Goal: Information Seeking & Learning: Learn about a topic

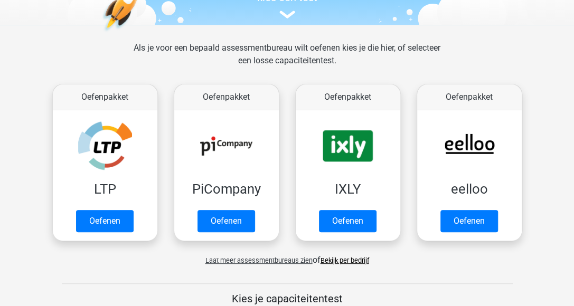
scroll to position [211, 0]
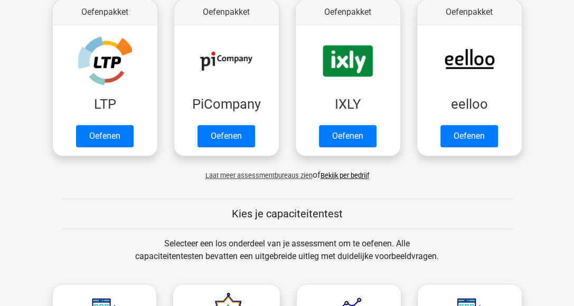
click at [348, 172] on link "Bekijk per bedrijf" at bounding box center [344, 176] width 49 height 8
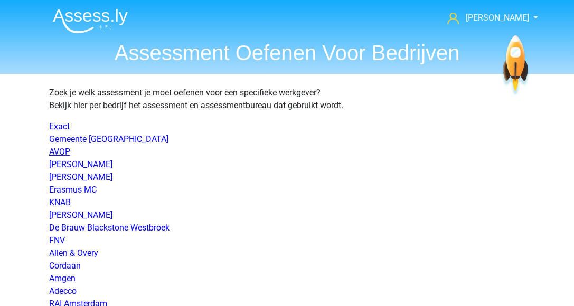
click at [49, 152] on link "AVOP" at bounding box center [59, 152] width 21 height 10
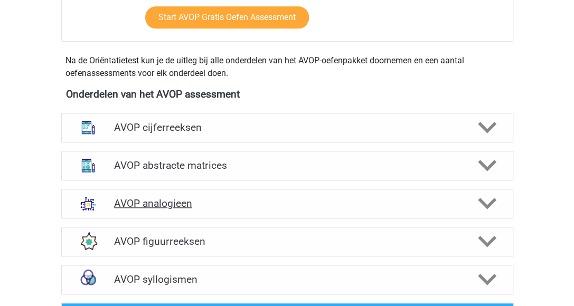
scroll to position [475, 0]
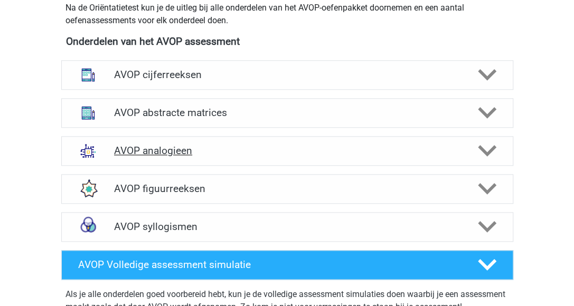
click at [171, 157] on h4 "AVOP analogieen" at bounding box center [287, 151] width 346 height 12
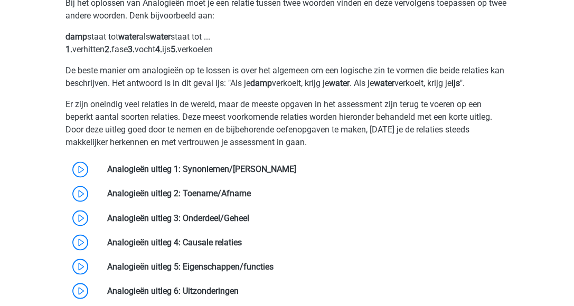
scroll to position [686, 0]
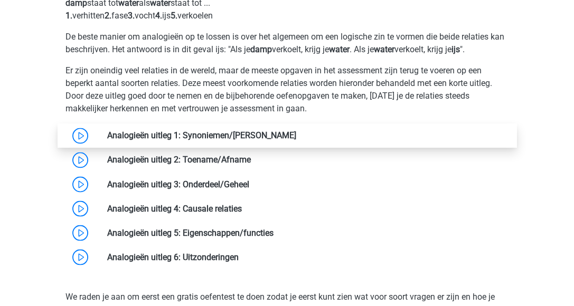
click at [296, 140] on link at bounding box center [296, 135] width 0 height 10
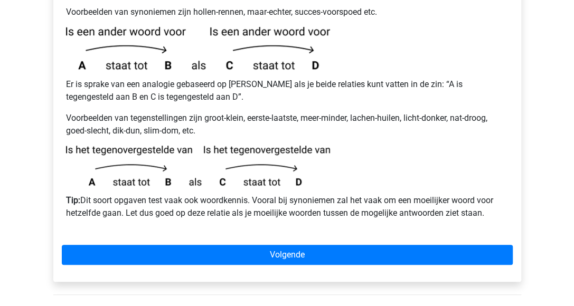
scroll to position [317, 0]
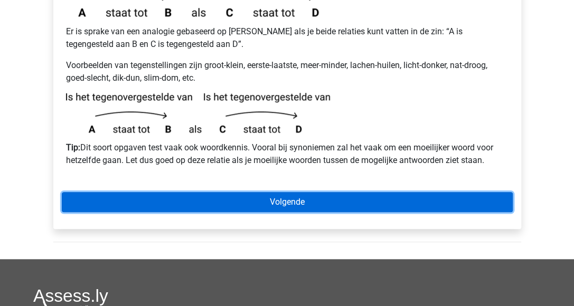
click at [225, 192] on link "Volgende" at bounding box center [287, 202] width 451 height 20
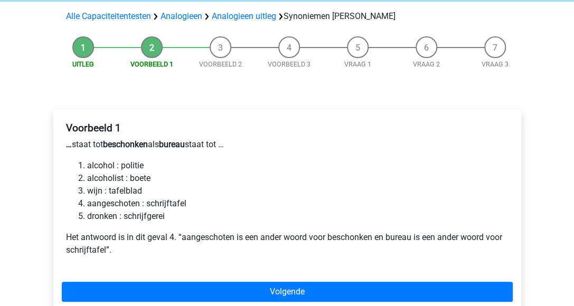
scroll to position [106, 0]
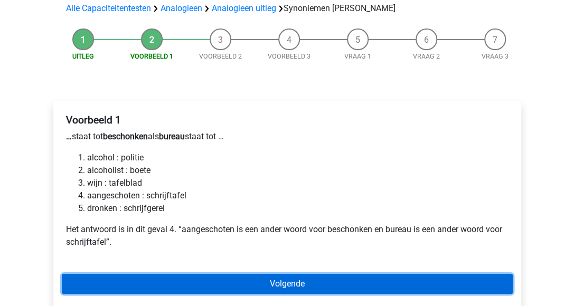
click at [263, 274] on link "Volgende" at bounding box center [287, 284] width 451 height 20
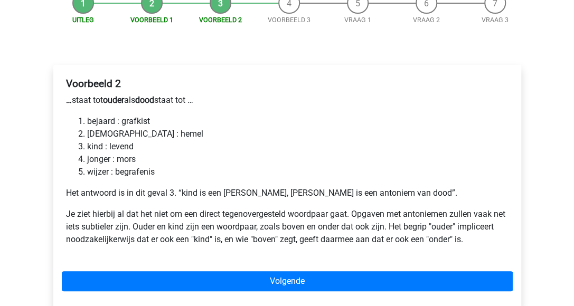
scroll to position [158, 0]
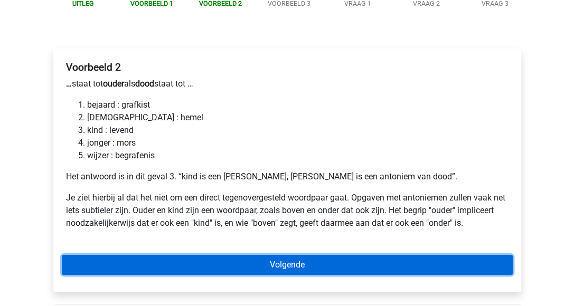
click at [302, 255] on link "Volgende" at bounding box center [287, 265] width 451 height 20
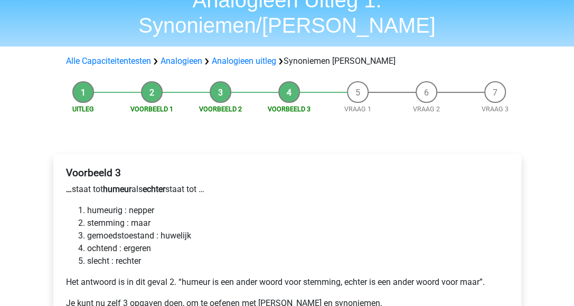
scroll to position [106, 0]
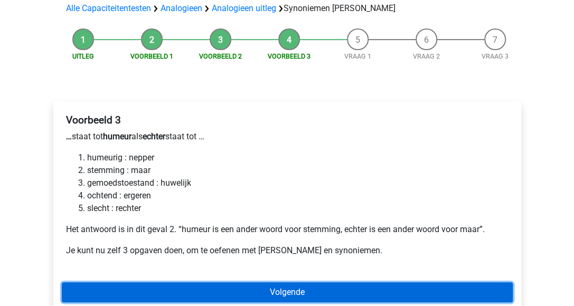
click at [274, 282] on link "Volgende" at bounding box center [287, 292] width 451 height 20
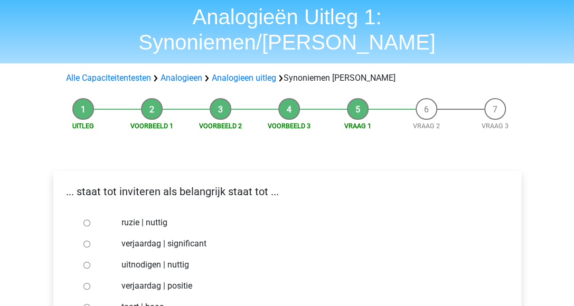
scroll to position [53, 0]
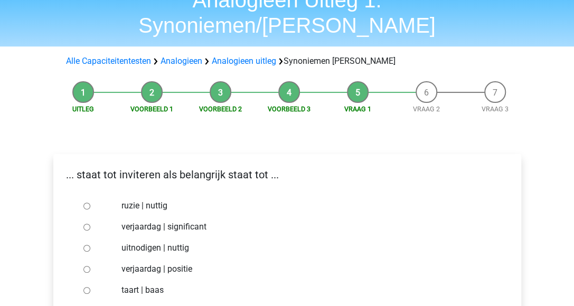
click at [83, 245] on input "uitnodigen | nuttig" at bounding box center [86, 248] width 7 height 7
radio input "true"
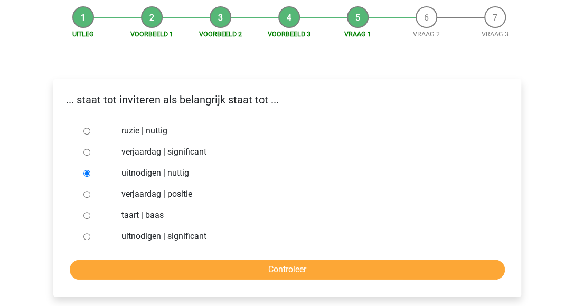
scroll to position [158, 0]
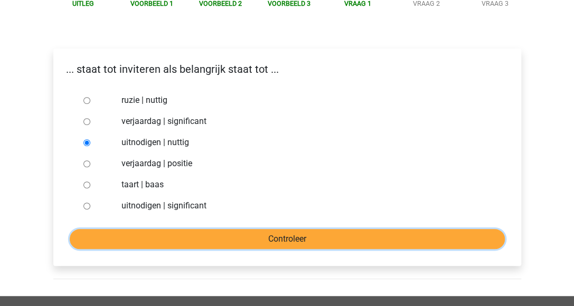
click at [306, 229] on input "Controleer" at bounding box center [287, 239] width 435 height 20
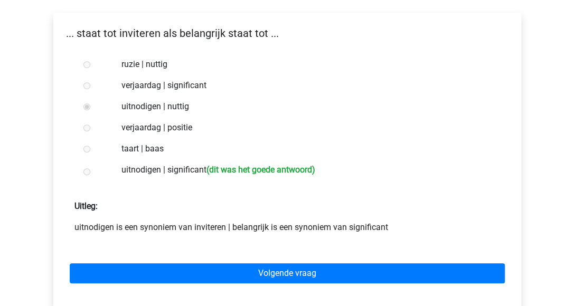
scroll to position [211, 0]
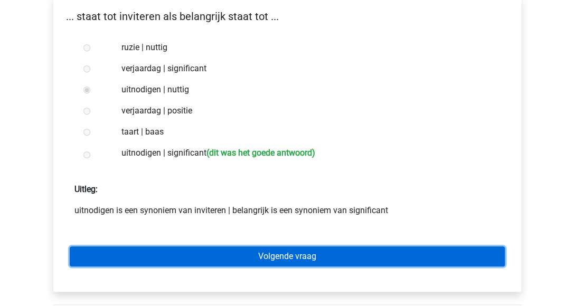
click at [316, 246] on link "Volgende vraag" at bounding box center [287, 256] width 435 height 20
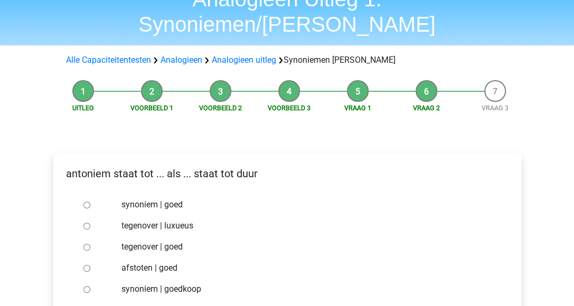
scroll to position [106, 0]
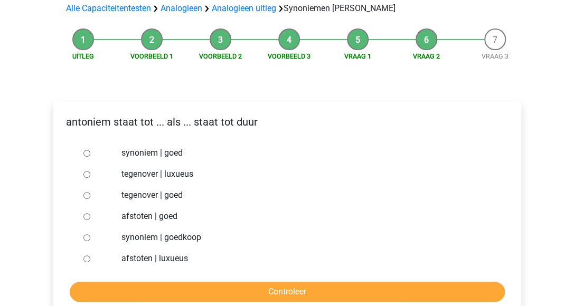
click at [87, 234] on input "synoniem | goedkoop" at bounding box center [86, 237] width 7 height 7
radio input "true"
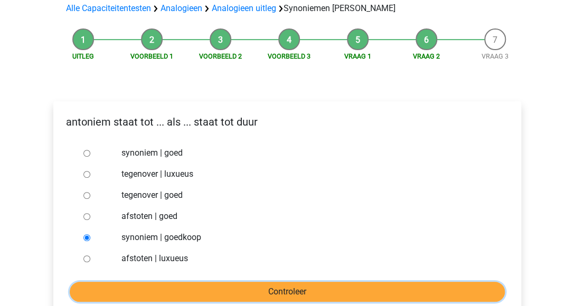
click at [209, 282] on input "Controleer" at bounding box center [287, 292] width 435 height 20
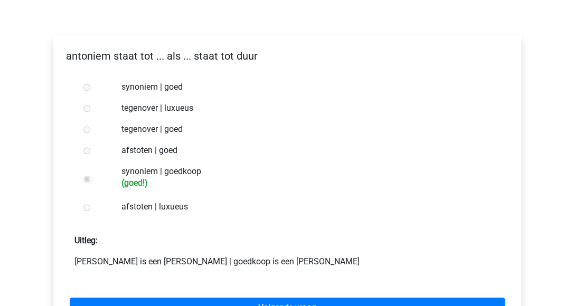
scroll to position [211, 0]
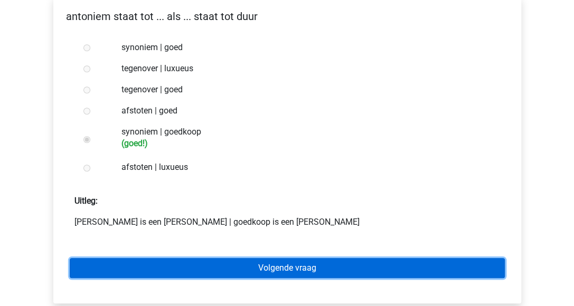
click at [326, 258] on link "Volgende vraag" at bounding box center [287, 268] width 435 height 20
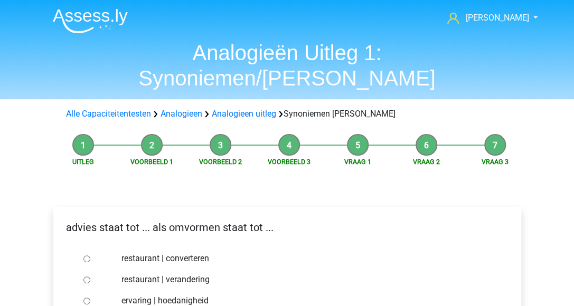
scroll to position [53, 0]
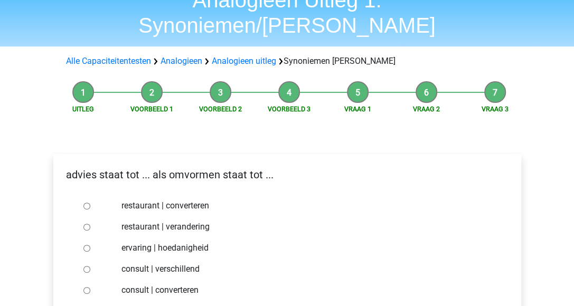
click at [85, 287] on input "consult | converteren" at bounding box center [86, 290] width 7 height 7
radio input "true"
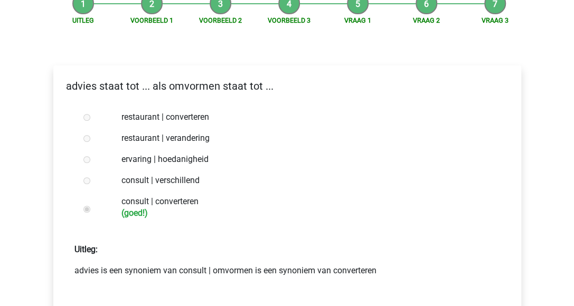
scroll to position [158, 0]
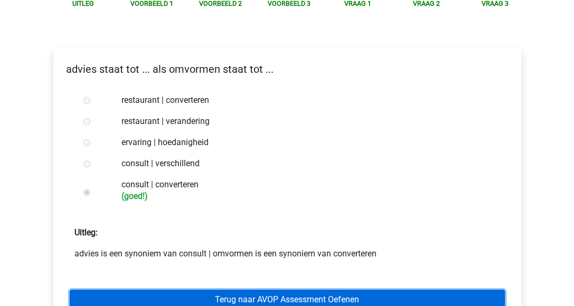
click at [302, 290] on link "Terug naar AVOP Assessment Oefenen" at bounding box center [287, 300] width 435 height 20
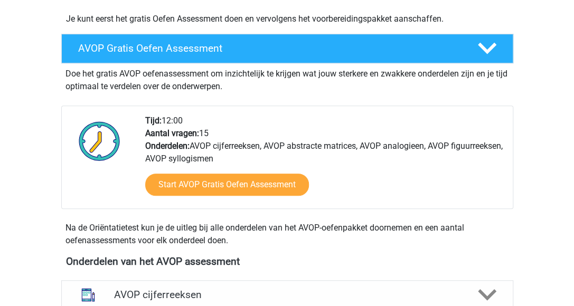
scroll to position [264, 0]
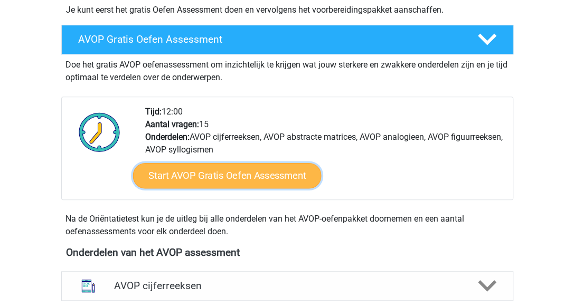
click at [216, 187] on link "Start AVOP Gratis Oefen Assessment" at bounding box center [226, 175] width 188 height 25
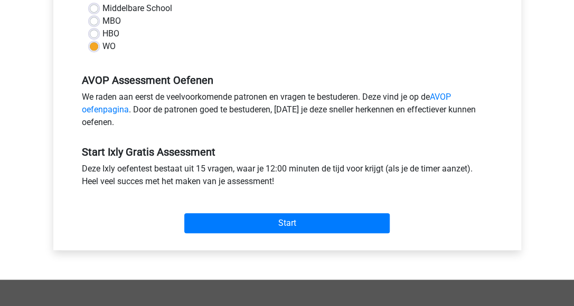
scroll to position [369, 0]
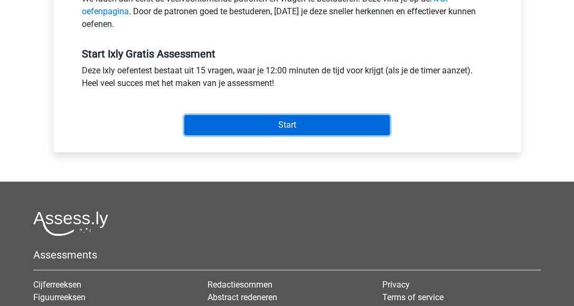
click at [290, 124] on input "Start" at bounding box center [286, 125] width 205 height 20
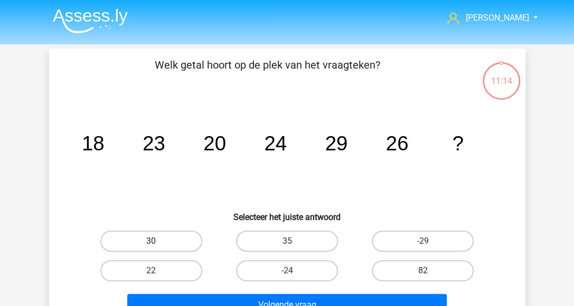
click at [154, 233] on label "30" at bounding box center [151, 241] width 102 height 21
click at [154, 241] on input "30" at bounding box center [154, 244] width 7 height 7
radio input "true"
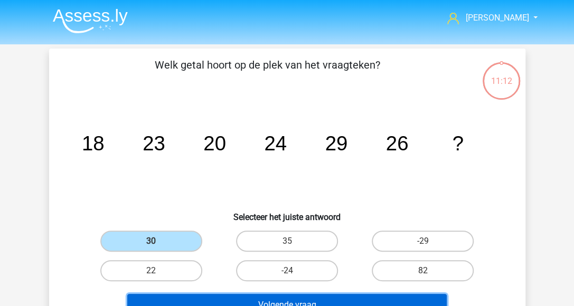
click at [218, 299] on button "Volgende vraag" at bounding box center [286, 305] width 319 height 22
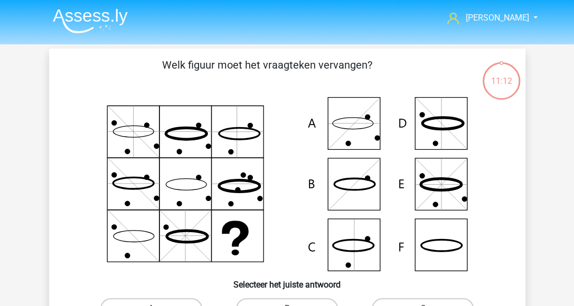
scroll to position [49, 0]
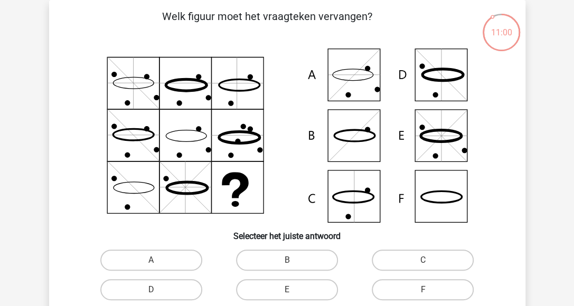
click at [347, 64] on icon at bounding box center [286, 136] width 425 height 174
click at [189, 263] on label "A" at bounding box center [151, 260] width 102 height 21
click at [158, 263] on input "A" at bounding box center [154, 263] width 7 height 7
radio input "true"
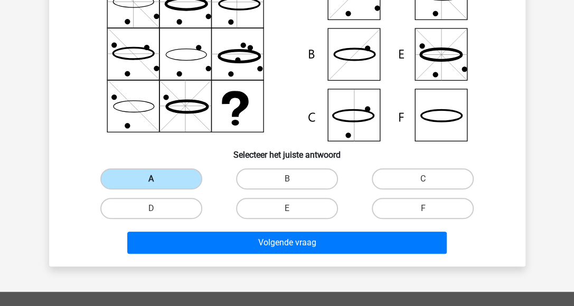
scroll to position [154, 0]
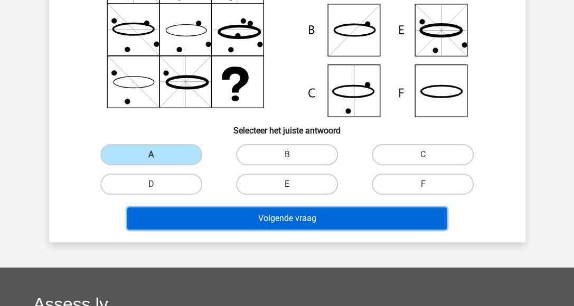
click at [211, 211] on button "Volgende vraag" at bounding box center [286, 218] width 319 height 22
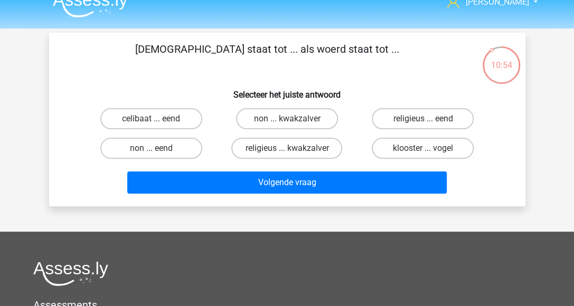
scroll to position [0, 0]
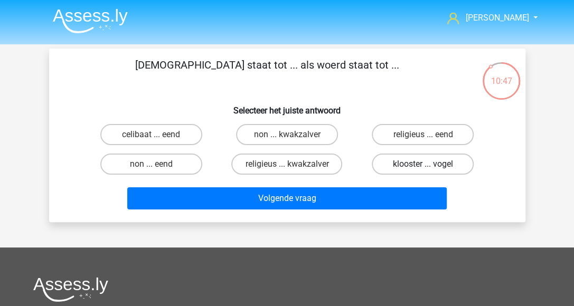
click at [401, 164] on label "klooster ... vogel" at bounding box center [423, 164] width 102 height 21
click at [423, 164] on input "klooster ... vogel" at bounding box center [426, 167] width 7 height 7
radio input "true"
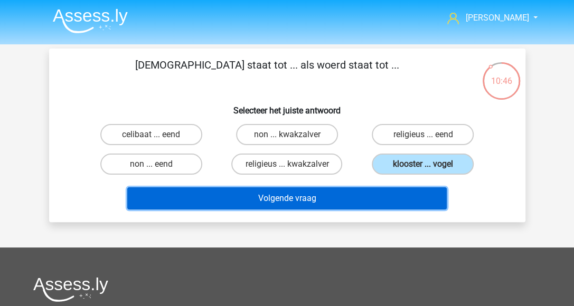
click at [380, 203] on button "Volgende vraag" at bounding box center [286, 198] width 319 height 22
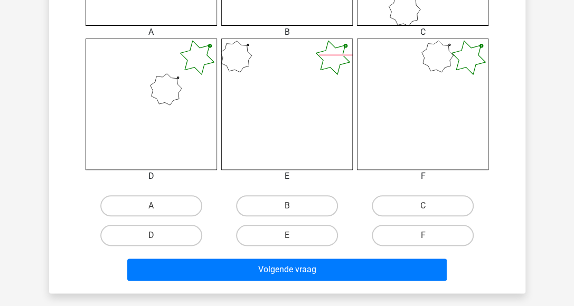
scroll to position [418, 0]
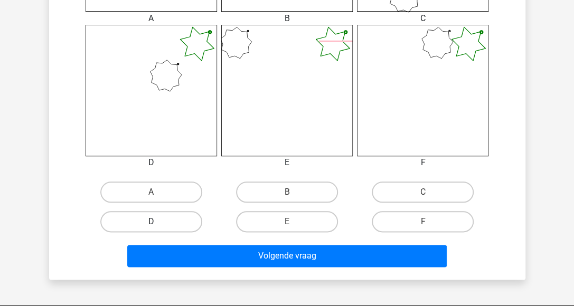
click at [115, 222] on label "D" at bounding box center [151, 221] width 102 height 21
click at [151, 222] on input "D" at bounding box center [154, 225] width 7 height 7
radio input "true"
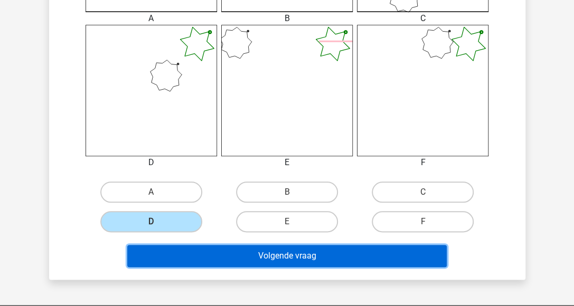
click at [277, 254] on button "Volgende vraag" at bounding box center [286, 256] width 319 height 22
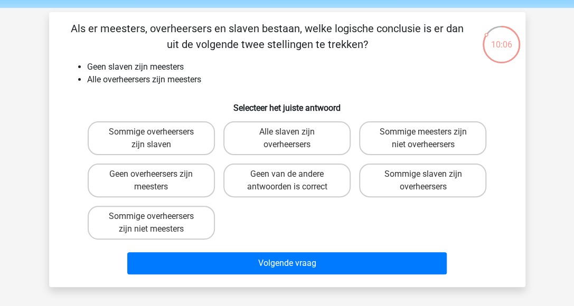
scroll to position [53, 0]
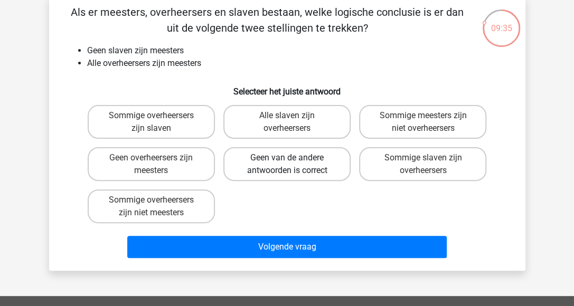
click at [275, 170] on label "Geen van de andere antwoorden is correct" at bounding box center [286, 164] width 127 height 34
click at [287, 165] on input "Geen van de andere antwoorden is correct" at bounding box center [290, 161] width 7 height 7
radio input "true"
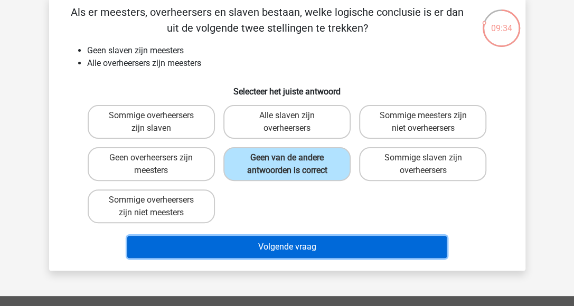
click at [273, 246] on button "Volgende vraag" at bounding box center [286, 247] width 319 height 22
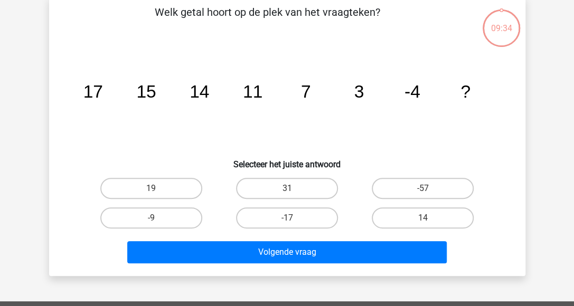
scroll to position [49, 0]
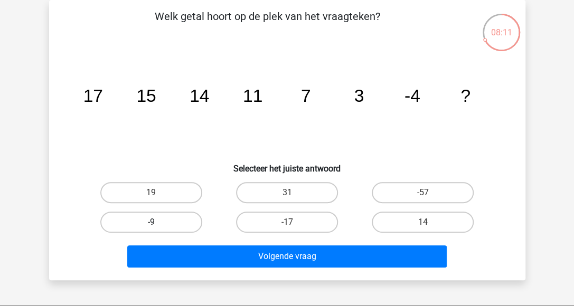
click at [173, 220] on label "-9" at bounding box center [151, 222] width 102 height 21
click at [158, 222] on input "-9" at bounding box center [154, 225] width 7 height 7
radio input "true"
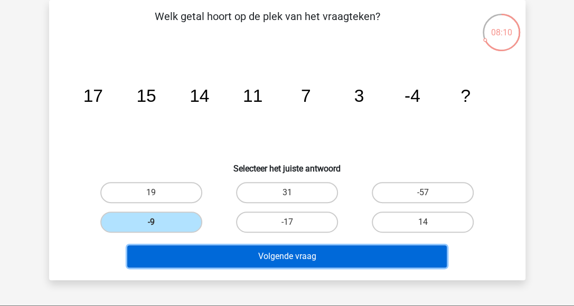
click at [258, 253] on button "Volgende vraag" at bounding box center [286, 256] width 319 height 22
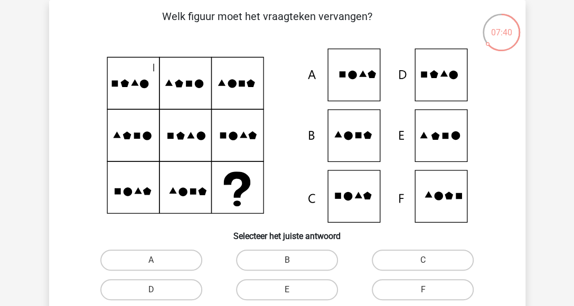
click at [451, 146] on icon at bounding box center [286, 136] width 425 height 174
click at [284, 294] on label "E" at bounding box center [287, 289] width 102 height 21
click at [287, 294] on input "E" at bounding box center [290, 293] width 7 height 7
radio input "true"
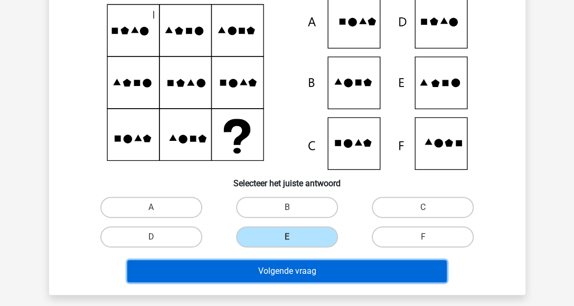
click at [287, 271] on button "Volgende vraag" at bounding box center [286, 271] width 319 height 22
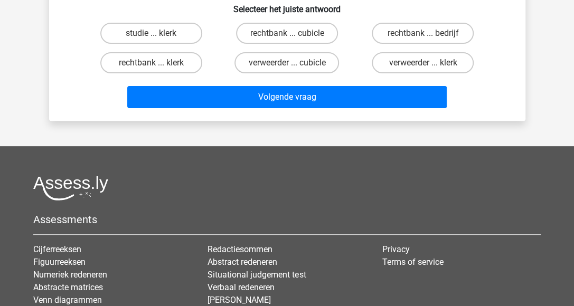
scroll to position [49, 0]
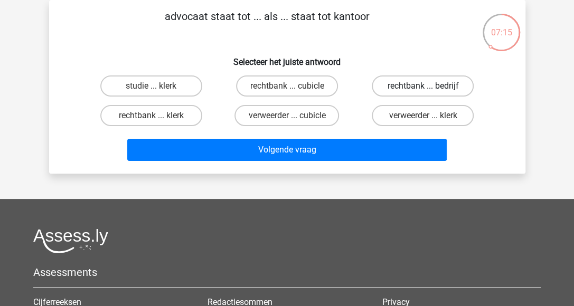
click at [430, 82] on label "rechtbank ... bedrijf" at bounding box center [423, 85] width 102 height 21
click at [430, 86] on input "rechtbank ... bedrijf" at bounding box center [426, 89] width 7 height 7
radio input "true"
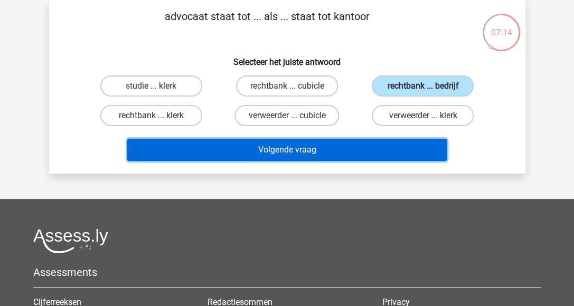
click at [361, 146] on button "Volgende vraag" at bounding box center [286, 150] width 319 height 22
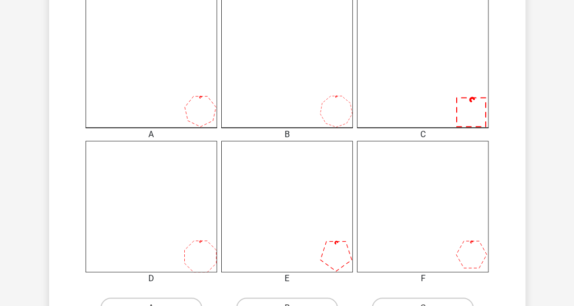
scroll to position [312, 0]
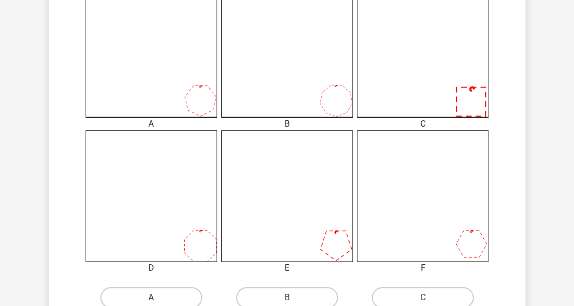
click at [176, 303] on label "A" at bounding box center [151, 297] width 102 height 21
click at [158, 303] on input "A" at bounding box center [154, 301] width 7 height 7
radio input "true"
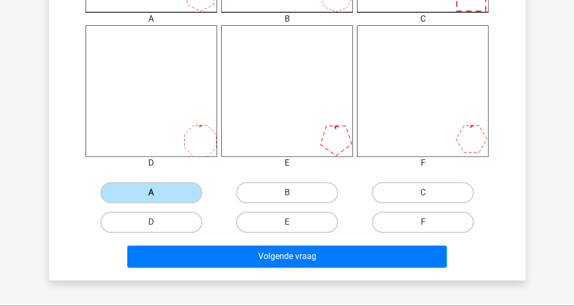
scroll to position [418, 0]
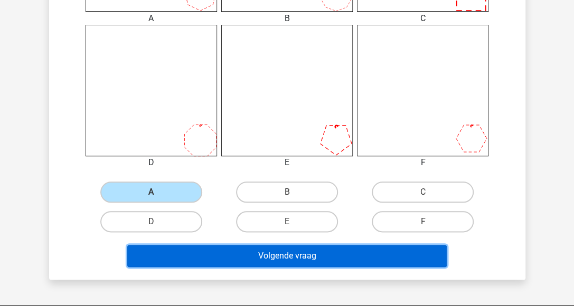
click at [228, 257] on button "Volgende vraag" at bounding box center [286, 256] width 319 height 22
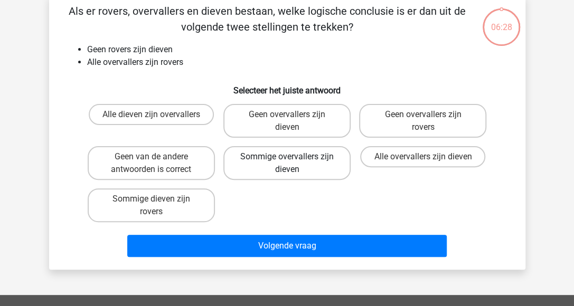
scroll to position [49, 0]
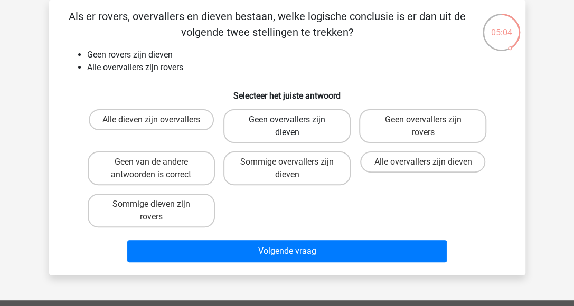
click at [262, 121] on label "Geen overvallers zijn dieven" at bounding box center [286, 126] width 127 height 34
click at [287, 121] on input "Geen overvallers zijn dieven" at bounding box center [290, 123] width 7 height 7
radio input "true"
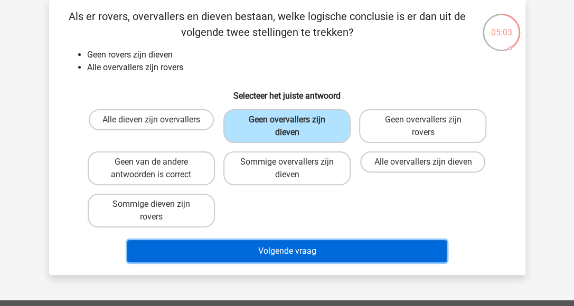
click at [306, 255] on button "Volgende vraag" at bounding box center [286, 251] width 319 height 22
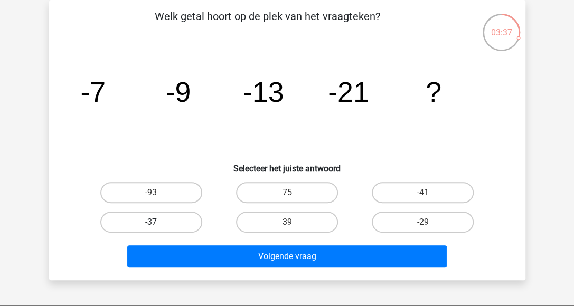
click at [167, 225] on label "-37" at bounding box center [151, 222] width 102 height 21
click at [158, 225] on input "-37" at bounding box center [154, 225] width 7 height 7
radio input "true"
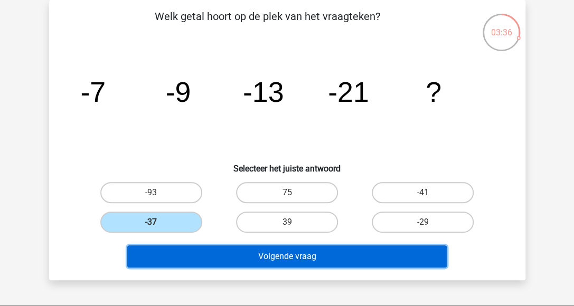
click at [191, 258] on button "Volgende vraag" at bounding box center [286, 256] width 319 height 22
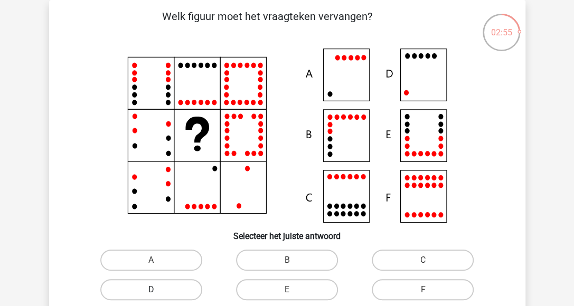
click at [193, 284] on label "D" at bounding box center [151, 289] width 102 height 21
click at [158, 290] on input "D" at bounding box center [154, 293] width 7 height 7
radio input "true"
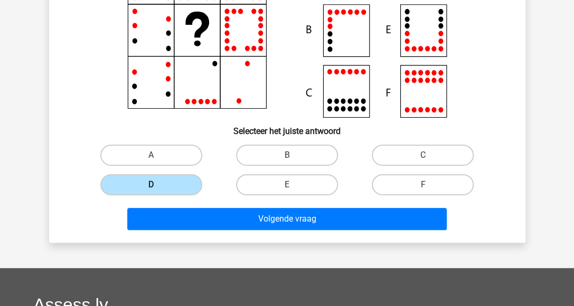
scroll to position [154, 0]
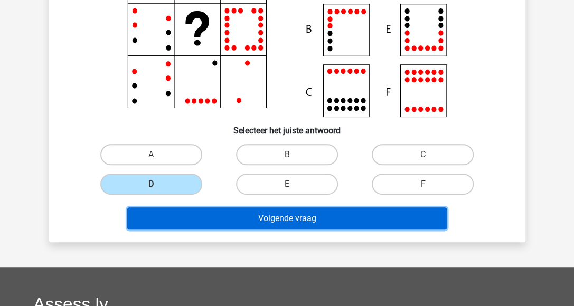
click at [228, 207] on button "Volgende vraag" at bounding box center [286, 218] width 319 height 22
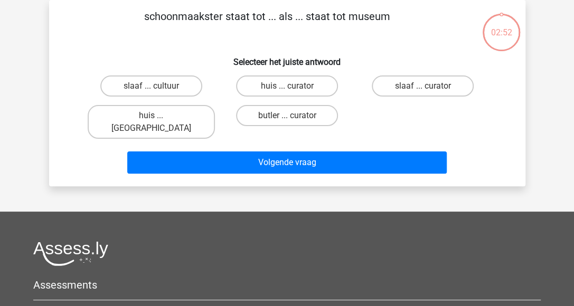
scroll to position [0, 0]
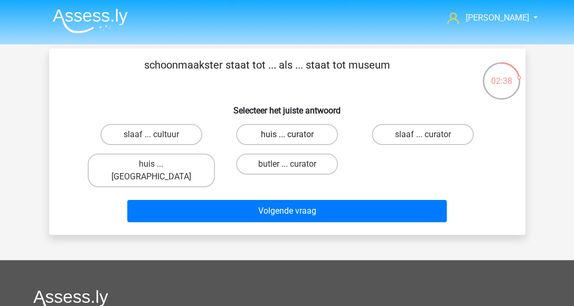
click at [274, 134] on label "huis ... curator" at bounding box center [287, 134] width 102 height 21
click at [287, 135] on input "huis ... curator" at bounding box center [290, 138] width 7 height 7
radio input "true"
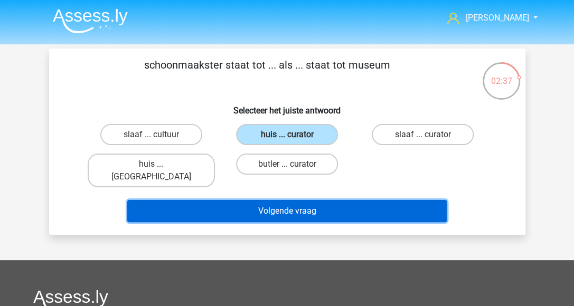
click at [254, 200] on button "Volgende vraag" at bounding box center [286, 211] width 319 height 22
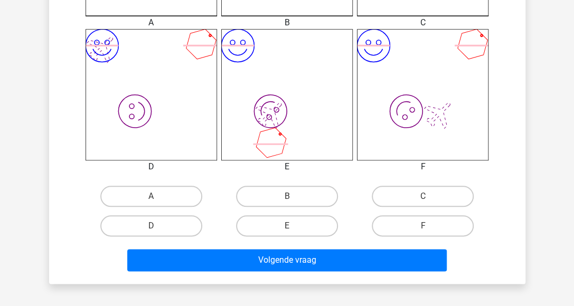
scroll to position [418, 0]
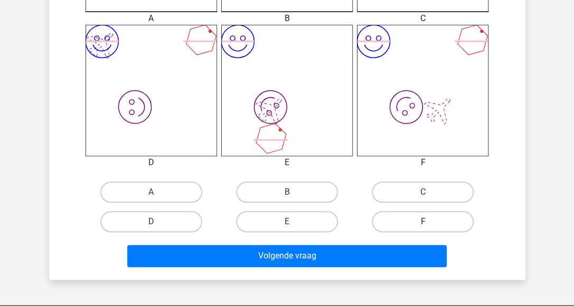
click at [421, 224] on label "F" at bounding box center [423, 221] width 102 height 21
click at [423, 224] on input "F" at bounding box center [426, 225] width 7 height 7
radio input "true"
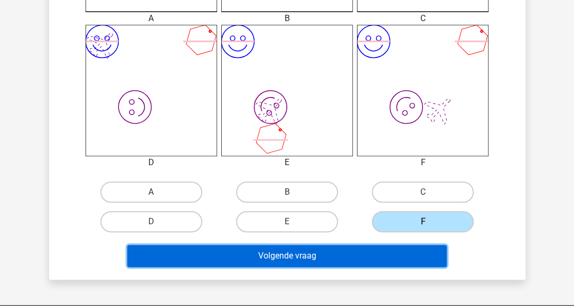
click at [370, 253] on button "Volgende vraag" at bounding box center [286, 256] width 319 height 22
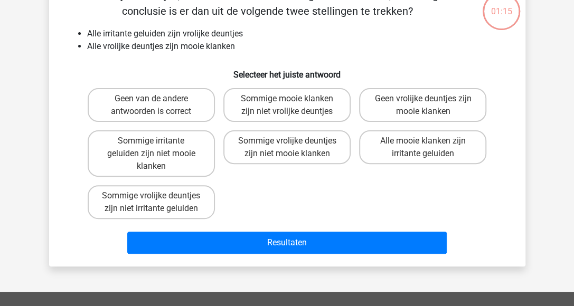
scroll to position [49, 0]
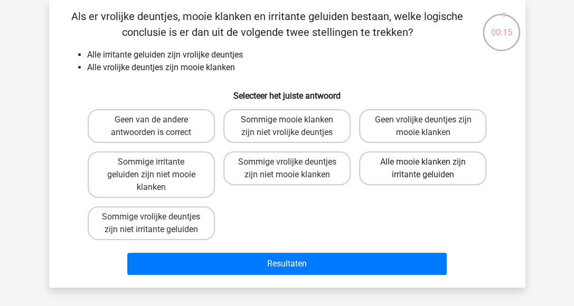
click at [397, 173] on label "Alle mooie klanken zijn irritante geluiden" at bounding box center [422, 168] width 127 height 34
click at [423, 169] on input "Alle mooie klanken zijn irritante geluiden" at bounding box center [426, 165] width 7 height 7
radio input "true"
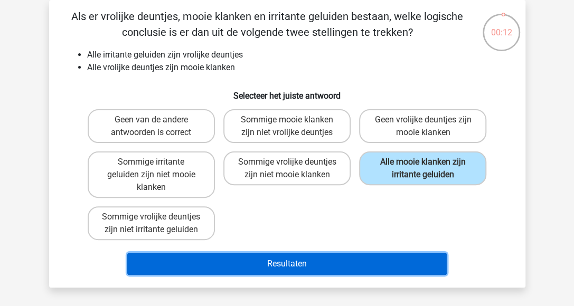
click at [329, 269] on button "Resultaten" at bounding box center [286, 264] width 319 height 22
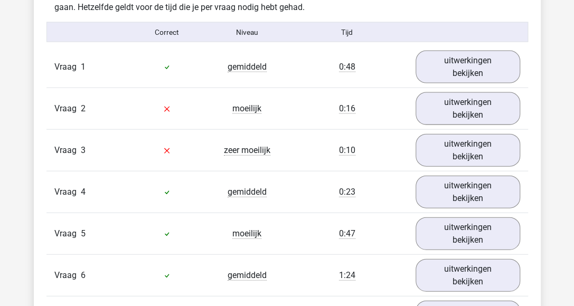
scroll to position [897, 0]
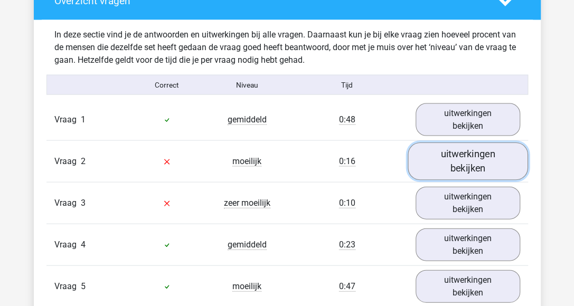
click at [442, 161] on link "uitwerkingen bekijken" at bounding box center [467, 161] width 120 height 37
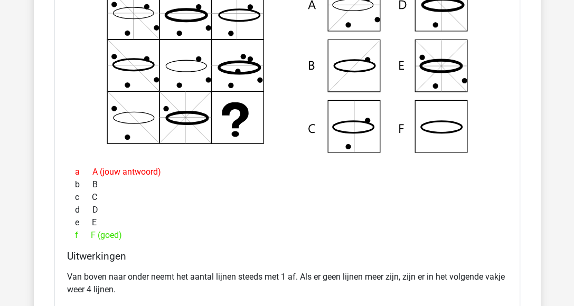
scroll to position [1108, 0]
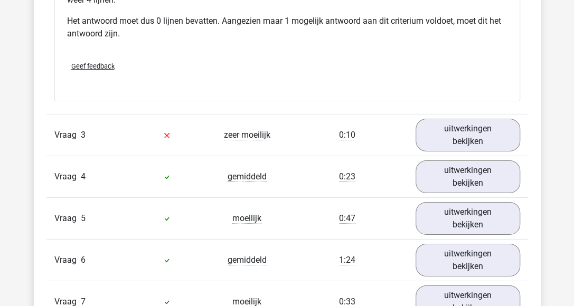
scroll to position [1425, 0]
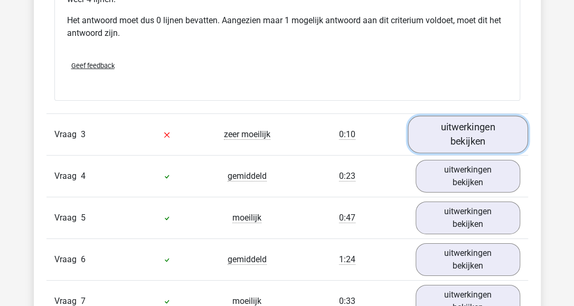
click at [441, 136] on link "uitwerkingen bekijken" at bounding box center [467, 134] width 120 height 37
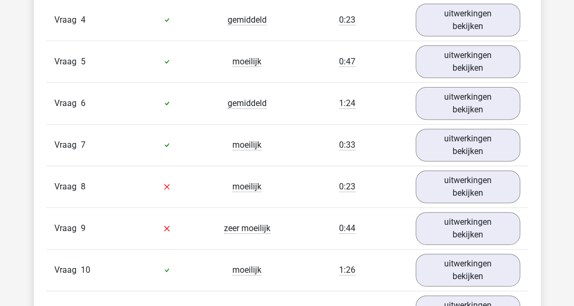
scroll to position [1847, 0]
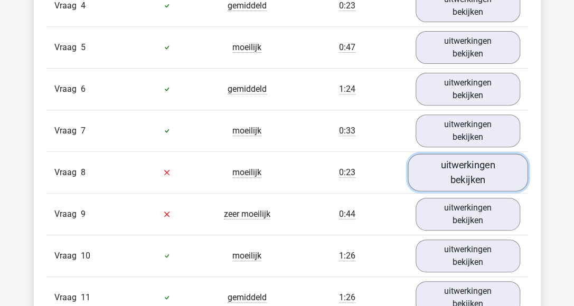
click at [470, 154] on link "uitwerkingen bekijken" at bounding box center [467, 172] width 120 height 37
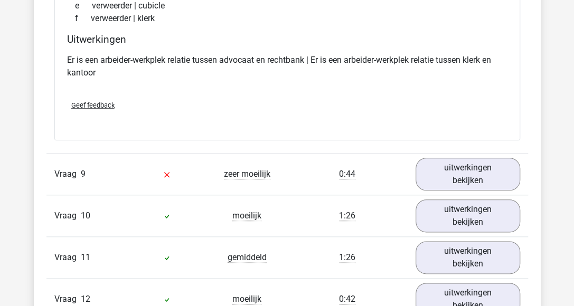
scroll to position [2164, 0]
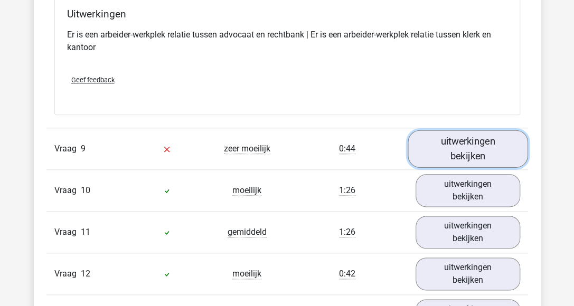
click at [463, 130] on link "uitwerkingen bekijken" at bounding box center [467, 148] width 120 height 37
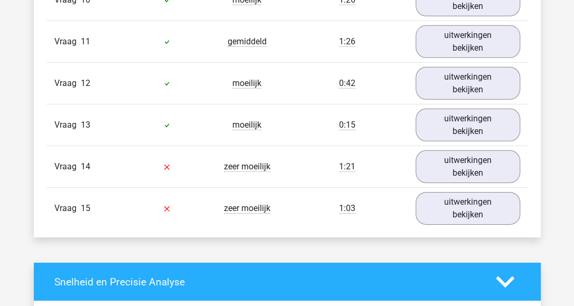
scroll to position [3061, 0]
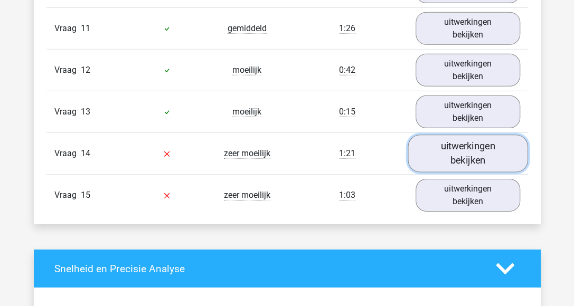
click at [452, 135] on link "uitwerkingen bekijken" at bounding box center [467, 153] width 120 height 37
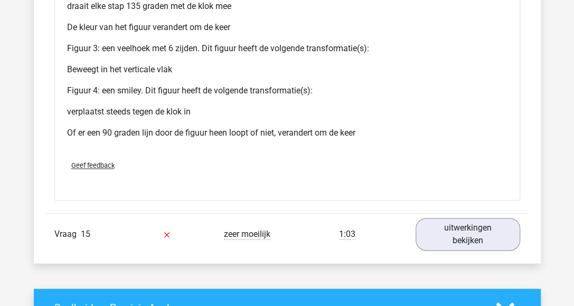
scroll to position [3958, 0]
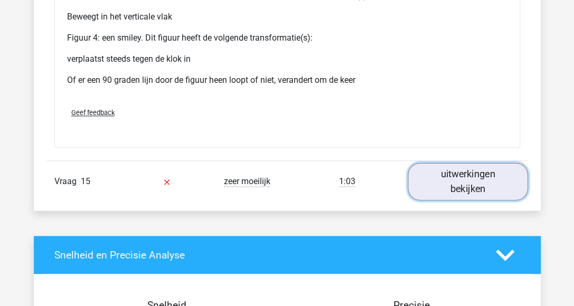
click at [460, 163] on link "uitwerkingen bekijken" at bounding box center [467, 181] width 120 height 37
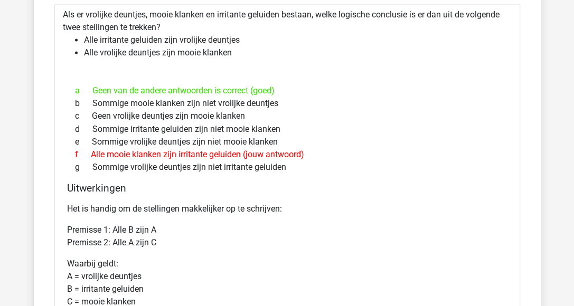
scroll to position [4222, 0]
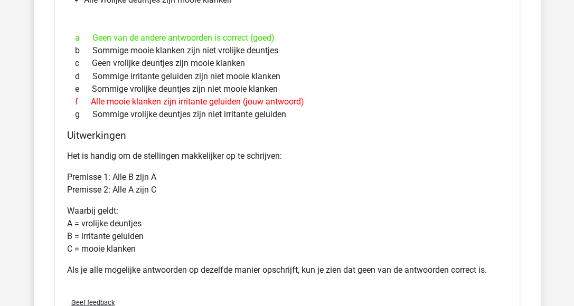
click at [92, 298] on span "Geef feedback" at bounding box center [92, 302] width 43 height 8
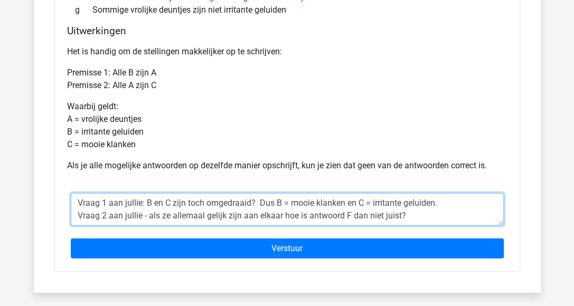
scroll to position [4327, 0]
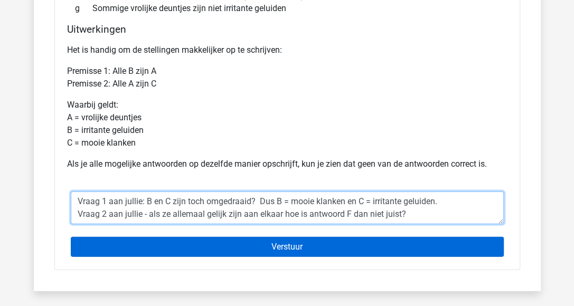
type textarea "Vraag 1 aan jullie: B en C zijn toch omgedraaid? Dus B = mooie klanken en C = i…"
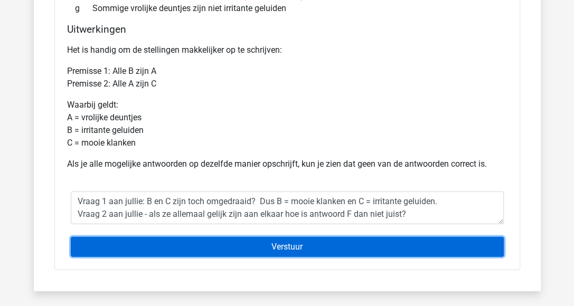
click at [307, 237] on input "Verstuur" at bounding box center [287, 247] width 433 height 20
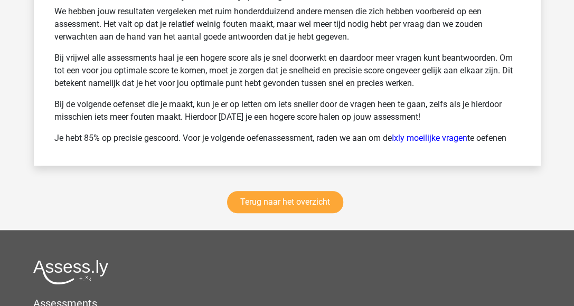
scroll to position [2073, 0]
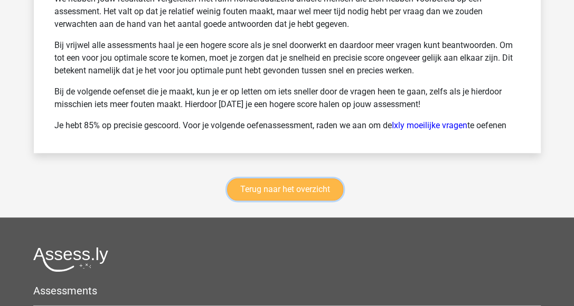
click at [264, 182] on link "Terug naar het overzicht" at bounding box center [285, 189] width 116 height 22
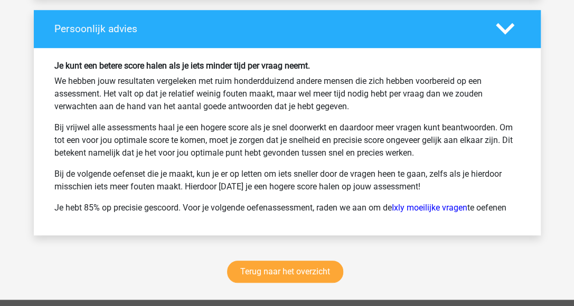
scroll to position [1967, 0]
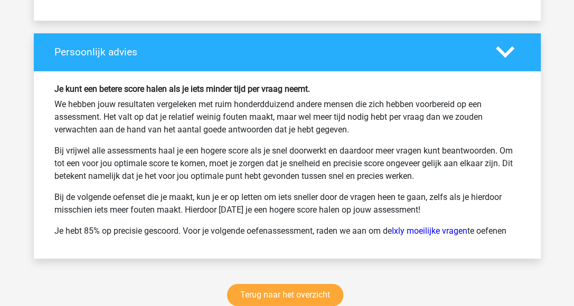
drag, startPoint x: 516, startPoint y: 222, endPoint x: 30, endPoint y: 79, distance: 506.6
copy div "Je kunt een betere score halen als je iets minder tijd per vraag neemt. We hebb…"
click at [446, 202] on p "Bij de volgende oefenset die je maakt, kun je er op letten om iets sneller door…" at bounding box center [286, 203] width 465 height 25
click at [428, 226] on link "Ixly moeilijke vragen" at bounding box center [429, 231] width 75 height 10
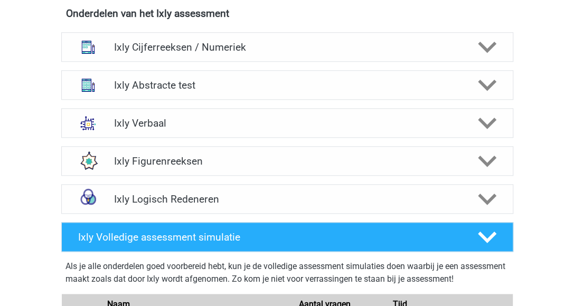
scroll to position [317, 0]
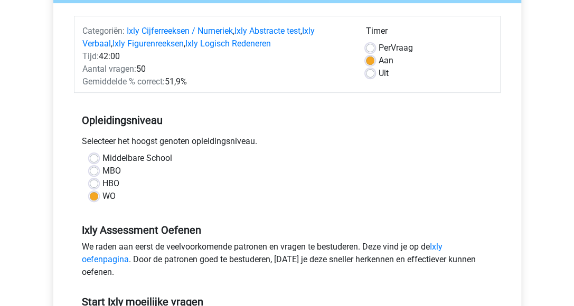
scroll to position [106, 0]
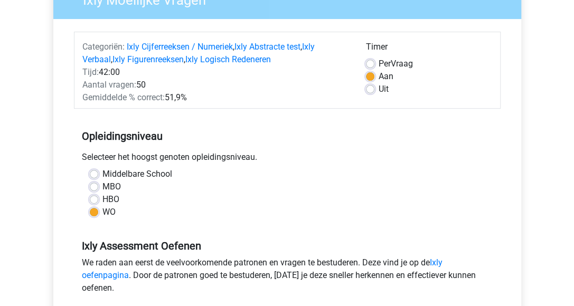
click at [378, 64] on label "Per Vraag" at bounding box center [395, 64] width 34 height 13
click at [369, 64] on input "Per Vraag" at bounding box center [370, 63] width 8 height 11
radio input "true"
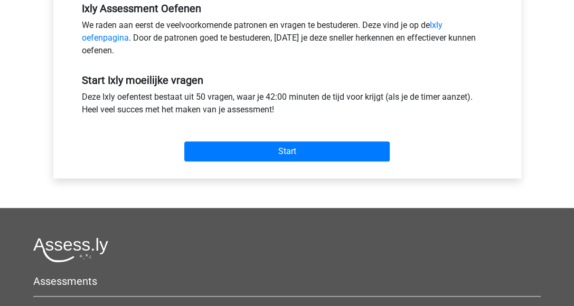
scroll to position [369, 0]
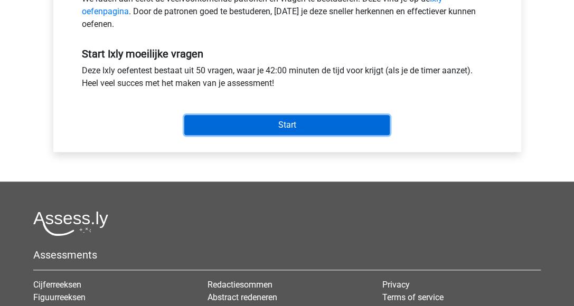
click at [294, 124] on input "Start" at bounding box center [286, 125] width 205 height 20
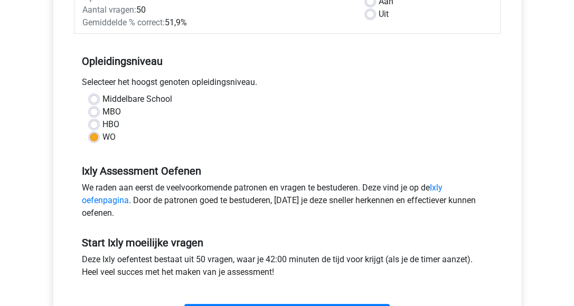
scroll to position [106, 0]
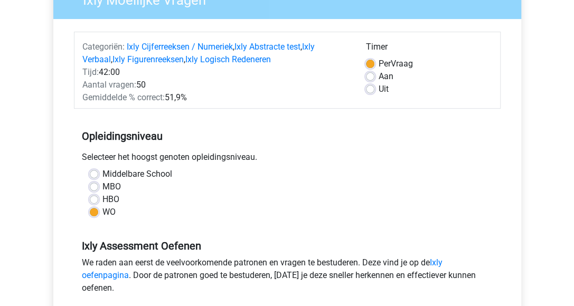
click at [378, 75] on label "Aan" at bounding box center [385, 76] width 15 height 13
click at [369, 75] on input "Aan" at bounding box center [370, 75] width 8 height 11
radio input "true"
click at [378, 61] on label "Per Vraag" at bounding box center [395, 64] width 34 height 13
click at [369, 61] on input "Per Vraag" at bounding box center [370, 63] width 8 height 11
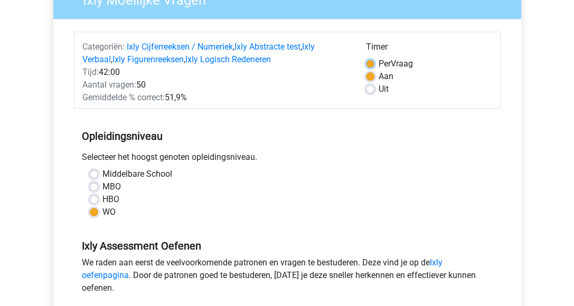
radio input "true"
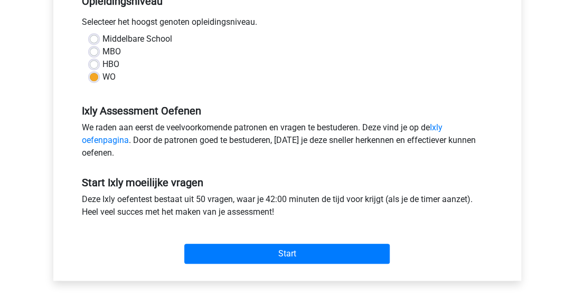
scroll to position [264, 0]
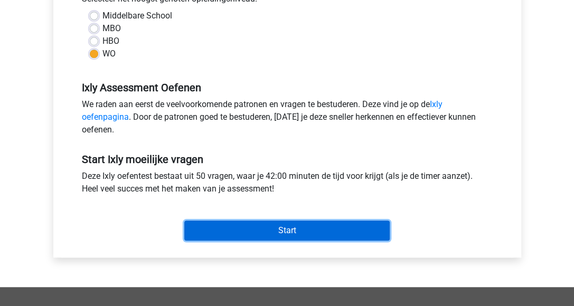
click at [282, 233] on input "Start" at bounding box center [286, 231] width 205 height 20
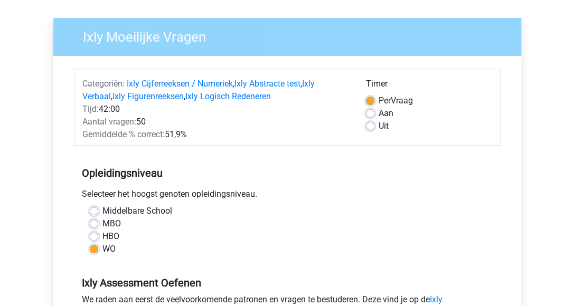
scroll to position [53, 0]
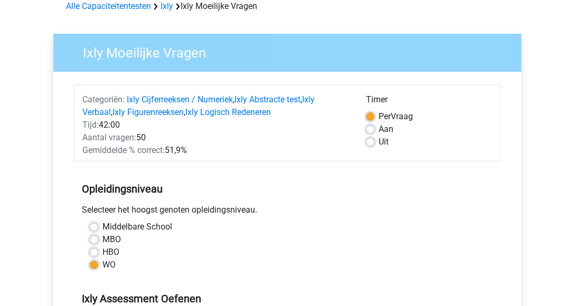
click at [378, 127] on label "Aan" at bounding box center [385, 129] width 15 height 13
click at [373, 127] on input "Aan" at bounding box center [370, 128] width 8 height 11
radio input "true"
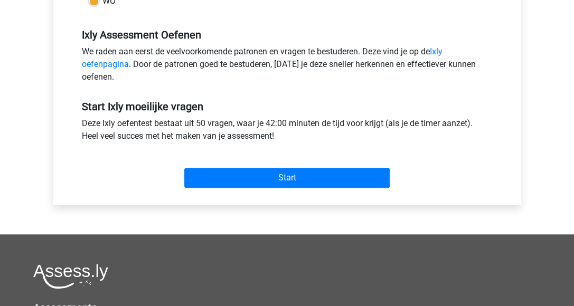
scroll to position [369, 0]
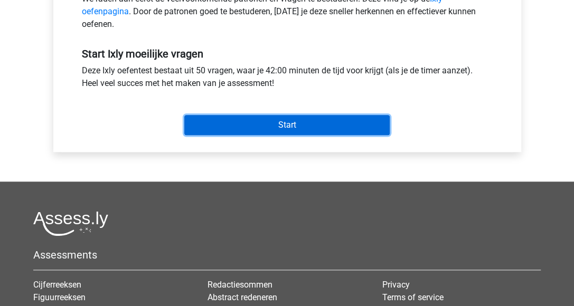
click at [304, 121] on input "Start" at bounding box center [286, 125] width 205 height 20
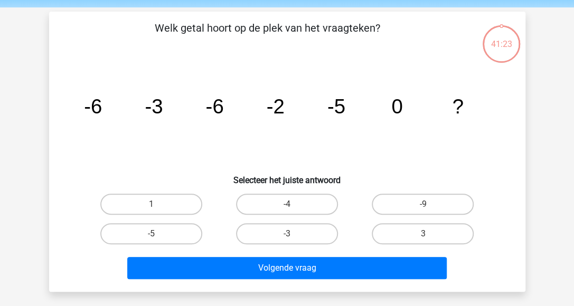
scroll to position [53, 0]
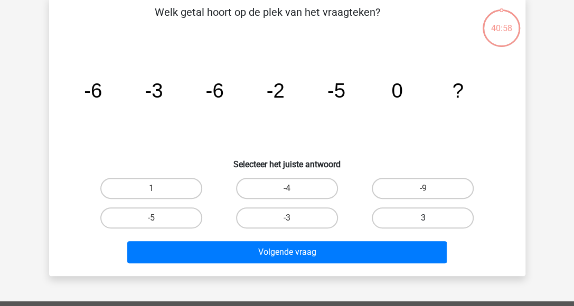
click at [386, 216] on label "3" at bounding box center [423, 217] width 102 height 21
click at [423, 218] on input "3" at bounding box center [426, 221] width 7 height 7
radio input "true"
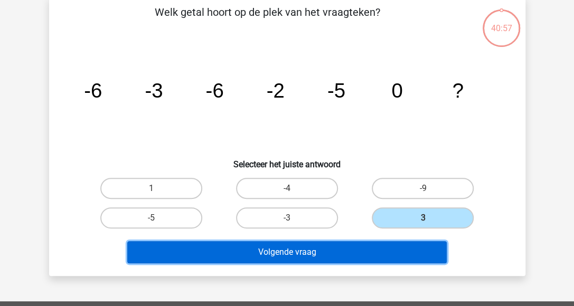
click at [351, 252] on button "Volgende vraag" at bounding box center [286, 252] width 319 height 22
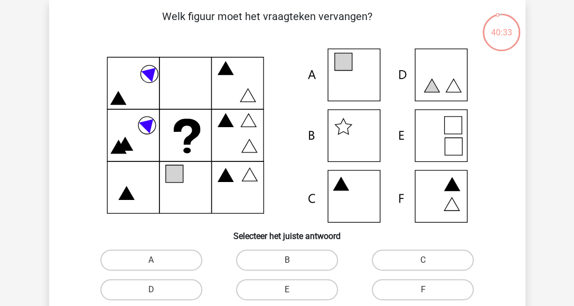
scroll to position [101, 0]
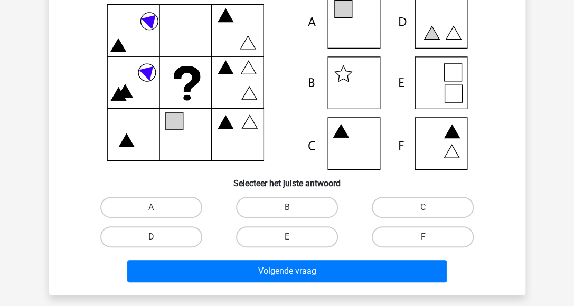
click at [150, 243] on label "D" at bounding box center [151, 236] width 102 height 21
click at [151, 243] on input "D" at bounding box center [154, 240] width 7 height 7
radio input "true"
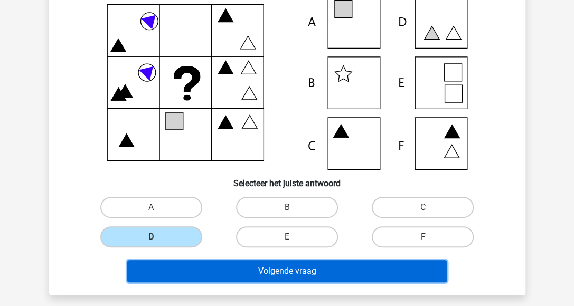
click at [188, 277] on button "Volgende vraag" at bounding box center [286, 271] width 319 height 22
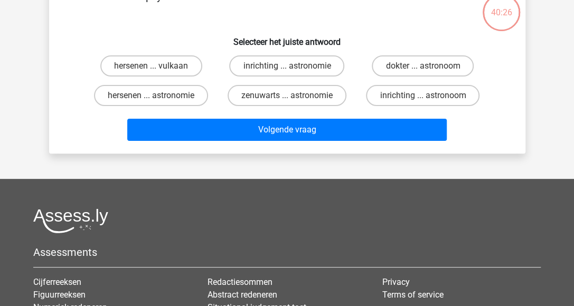
scroll to position [49, 0]
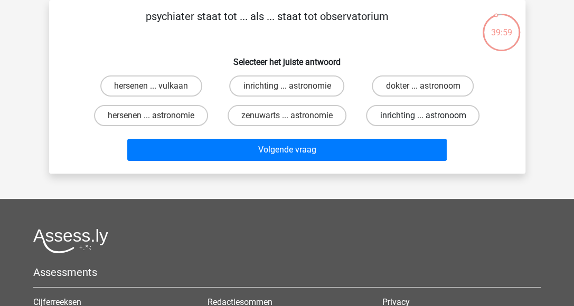
click at [413, 115] on label "inrichting ... astronoom" at bounding box center [422, 115] width 113 height 21
click at [423, 116] on input "inrichting ... astronoom" at bounding box center [426, 119] width 7 height 7
radio input "true"
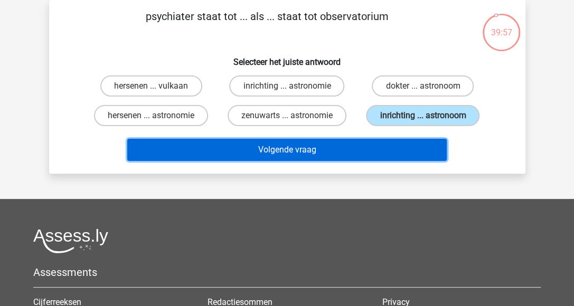
click at [373, 151] on button "Volgende vraag" at bounding box center [286, 150] width 319 height 22
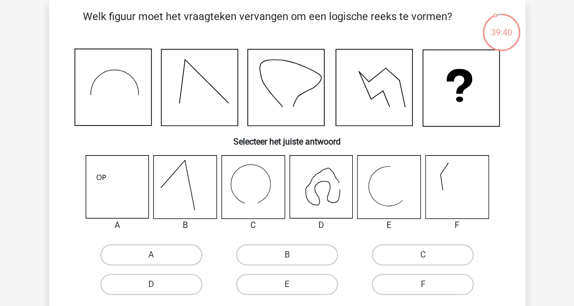
scroll to position [101, 0]
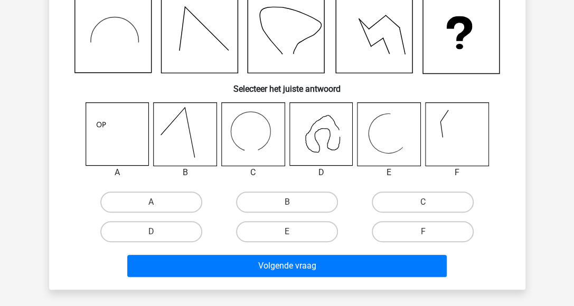
click at [334, 148] on icon at bounding box center [320, 134] width 63 height 63
click at [158, 227] on label "D" at bounding box center [151, 231] width 102 height 21
click at [158, 232] on input "D" at bounding box center [154, 235] width 7 height 7
radio input "true"
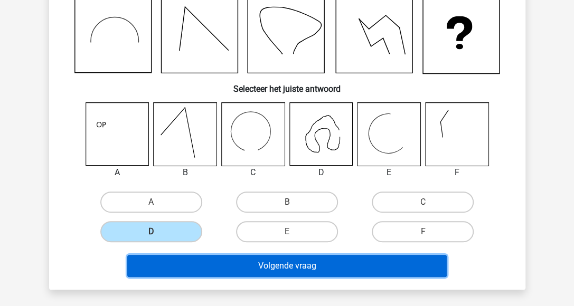
click at [209, 272] on button "Volgende vraag" at bounding box center [286, 266] width 319 height 22
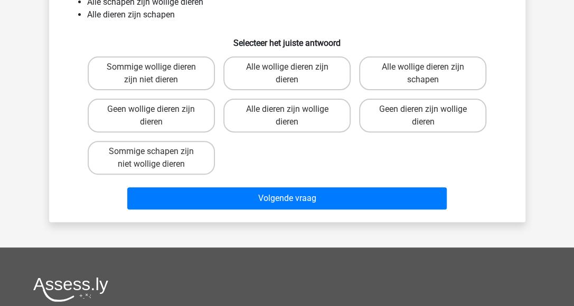
scroll to position [49, 0]
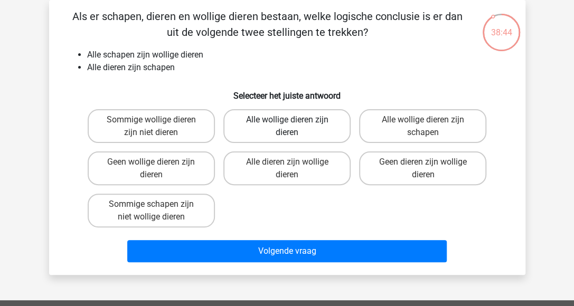
click at [263, 129] on label "Alle wollige dieren zijn dieren" at bounding box center [286, 126] width 127 height 34
click at [287, 127] on input "Alle wollige dieren zijn dieren" at bounding box center [290, 123] width 7 height 7
radio input "true"
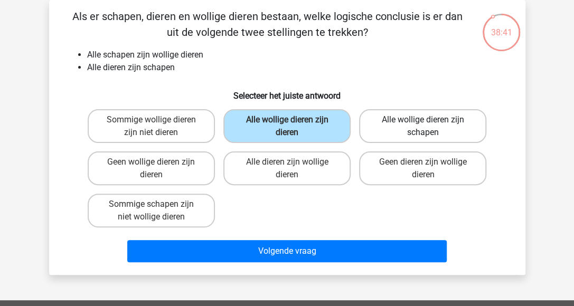
click at [396, 129] on label "Alle wollige dieren zijn schapen" at bounding box center [422, 126] width 127 height 34
click at [423, 127] on input "Alle wollige dieren zijn schapen" at bounding box center [426, 123] width 7 height 7
radio input "true"
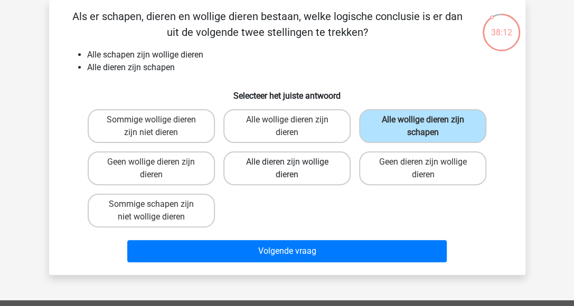
click at [266, 175] on label "Alle dieren zijn wollige dieren" at bounding box center [286, 168] width 127 height 34
click at [287, 169] on input "Alle dieren zijn wollige dieren" at bounding box center [290, 165] width 7 height 7
radio input "true"
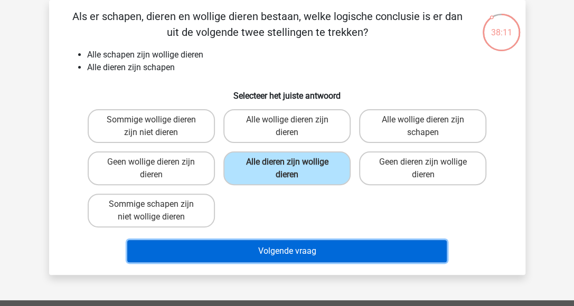
click at [248, 257] on button "Volgende vraag" at bounding box center [286, 251] width 319 height 22
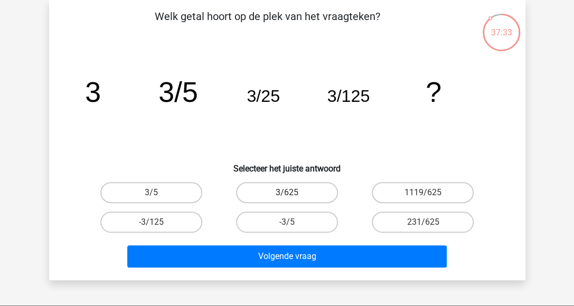
click at [307, 191] on label "3/625" at bounding box center [287, 192] width 102 height 21
click at [293, 193] on input "3/625" at bounding box center [290, 196] width 7 height 7
radio input "true"
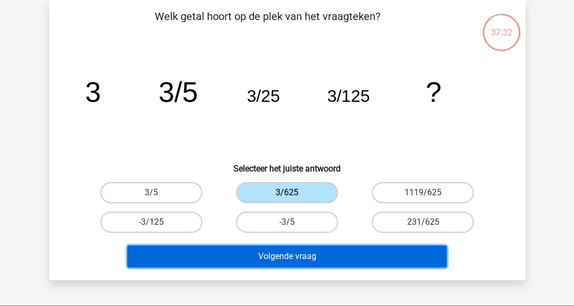
click at [294, 255] on button "Volgende vraag" at bounding box center [286, 256] width 319 height 22
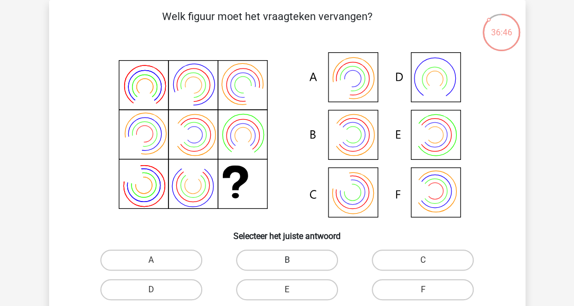
click at [254, 255] on label "B" at bounding box center [287, 260] width 102 height 21
click at [287, 260] on input "B" at bounding box center [290, 263] width 7 height 7
radio input "true"
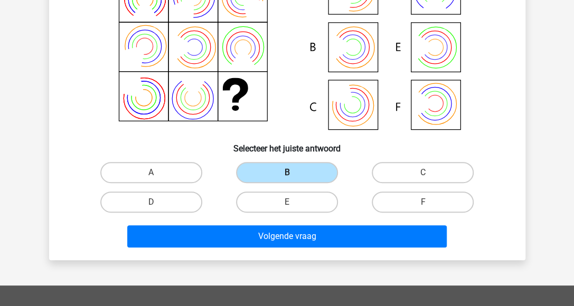
scroll to position [154, 0]
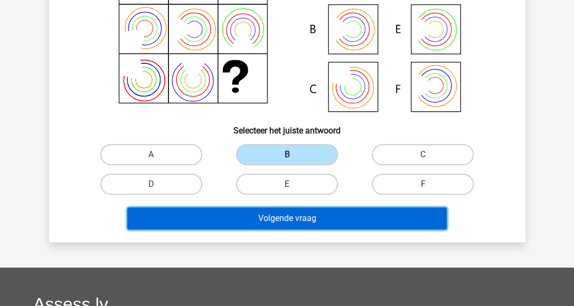
click at [276, 223] on button "Volgende vraag" at bounding box center [286, 218] width 319 height 22
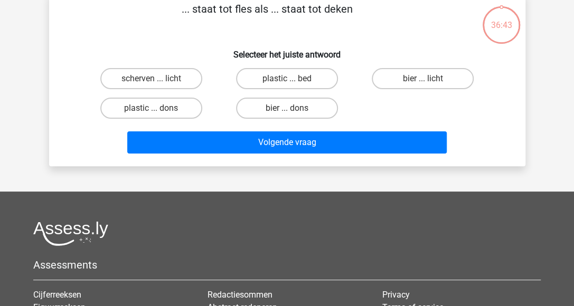
scroll to position [49, 0]
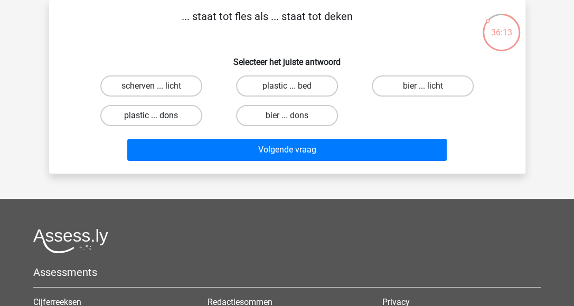
click at [179, 114] on label "plastic ... dons" at bounding box center [151, 115] width 102 height 21
click at [158, 116] on input "plastic ... dons" at bounding box center [154, 119] width 7 height 7
radio input "true"
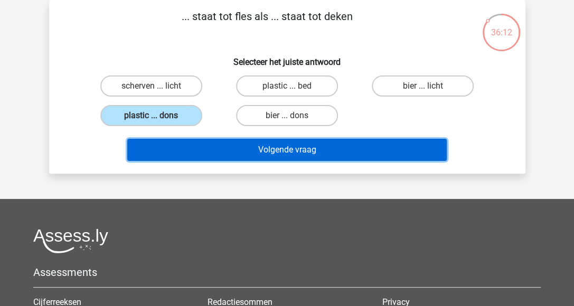
click at [178, 155] on button "Volgende vraag" at bounding box center [286, 150] width 319 height 22
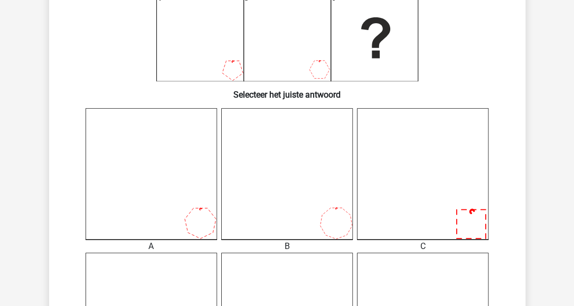
scroll to position [207, 0]
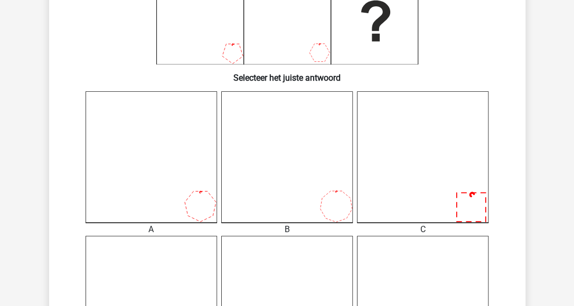
click at [478, 188] on icon at bounding box center [422, 156] width 131 height 131
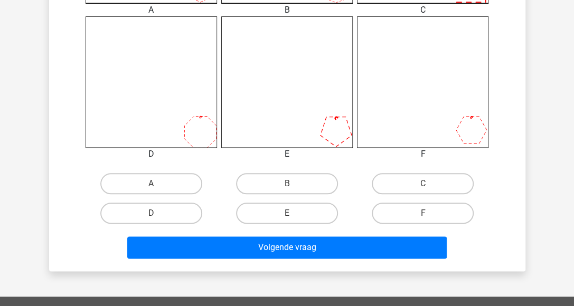
scroll to position [471, 0]
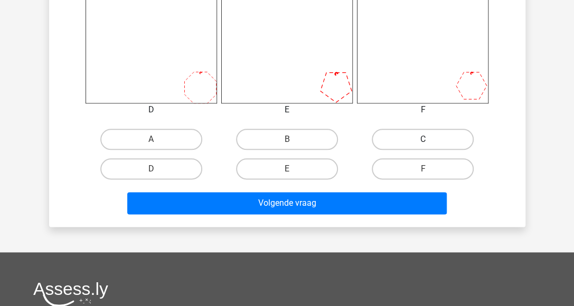
click at [401, 136] on label "C" at bounding box center [423, 139] width 102 height 21
click at [423, 139] on input "C" at bounding box center [426, 142] width 7 height 7
radio input "true"
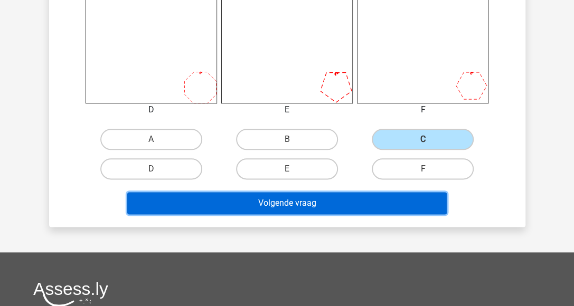
click at [336, 205] on button "Volgende vraag" at bounding box center [286, 203] width 319 height 22
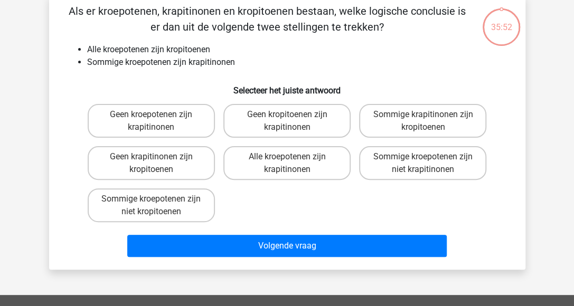
scroll to position [49, 0]
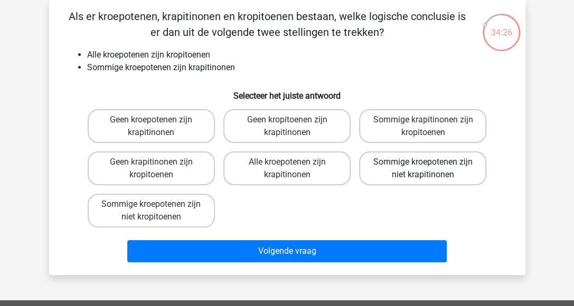
click at [418, 173] on label "Sommige kroepotenen zijn niet krapitinonen" at bounding box center [422, 168] width 127 height 34
click at [423, 169] on input "Sommige kroepotenen zijn niet krapitinonen" at bounding box center [426, 165] width 7 height 7
radio input "true"
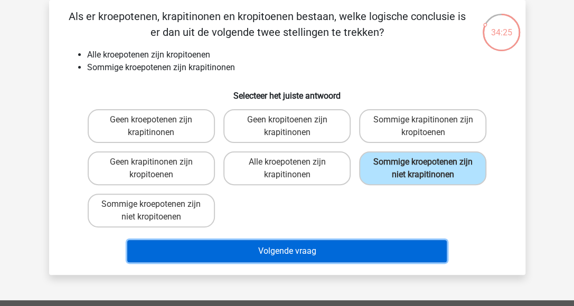
click at [318, 259] on button "Volgende vraag" at bounding box center [286, 251] width 319 height 22
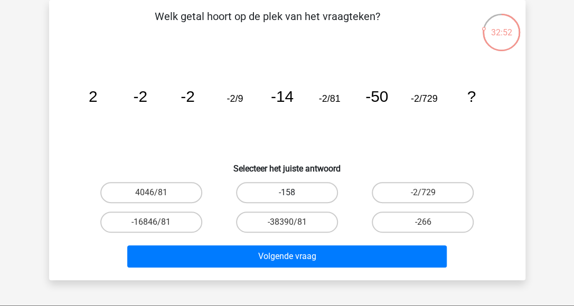
click at [303, 193] on label "-158" at bounding box center [287, 192] width 102 height 21
click at [293, 193] on input "-158" at bounding box center [290, 196] width 7 height 7
radio input "true"
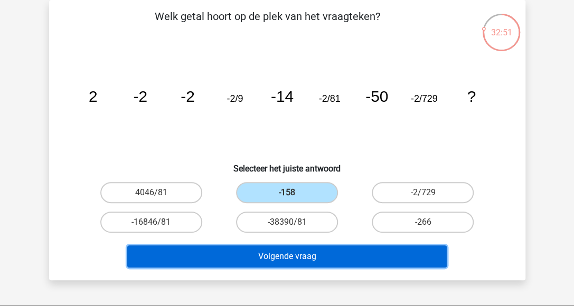
click at [299, 255] on button "Volgende vraag" at bounding box center [286, 256] width 319 height 22
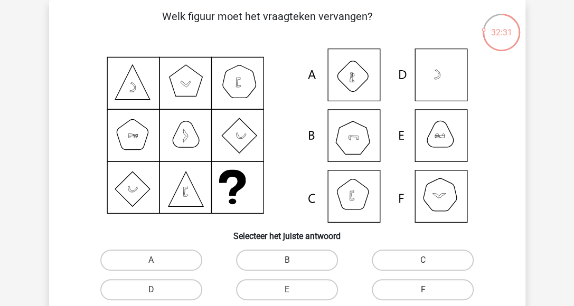
click at [433, 291] on label "F" at bounding box center [423, 289] width 102 height 21
click at [430, 291] on input "F" at bounding box center [426, 293] width 7 height 7
radio input "true"
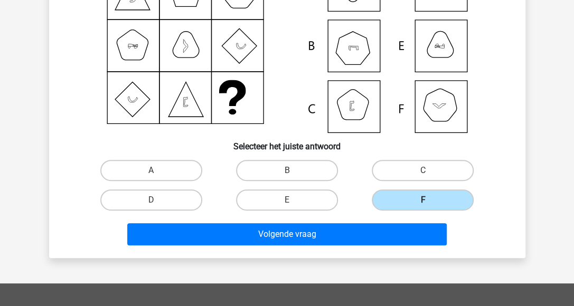
scroll to position [154, 0]
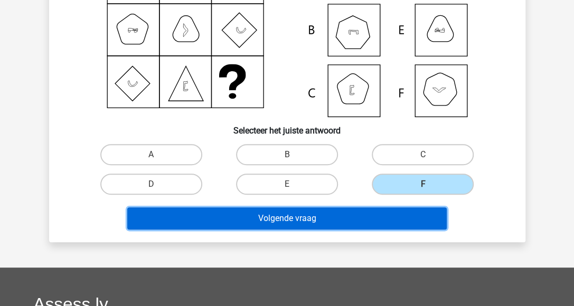
click at [362, 221] on button "Volgende vraag" at bounding box center [286, 218] width 319 height 22
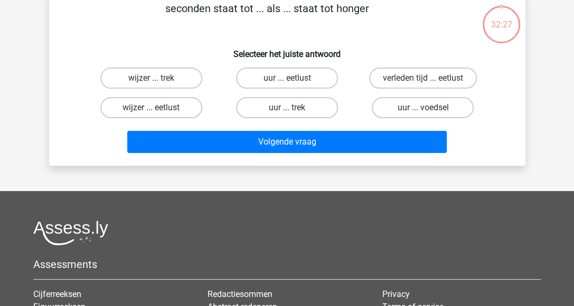
scroll to position [49, 0]
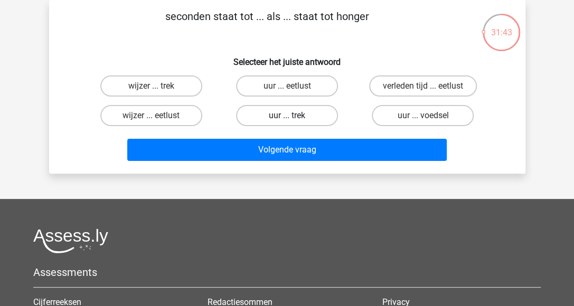
click at [254, 114] on label "uur ... trek" at bounding box center [287, 115] width 102 height 21
click at [287, 116] on input "uur ... trek" at bounding box center [290, 119] width 7 height 7
radio input "true"
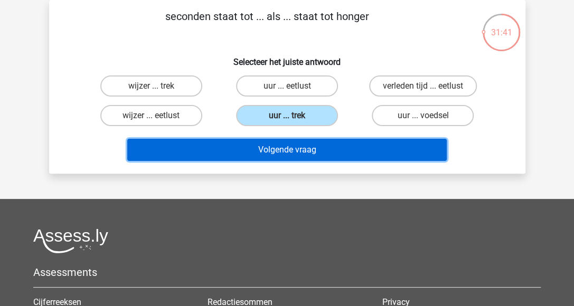
click at [242, 147] on button "Volgende vraag" at bounding box center [286, 150] width 319 height 22
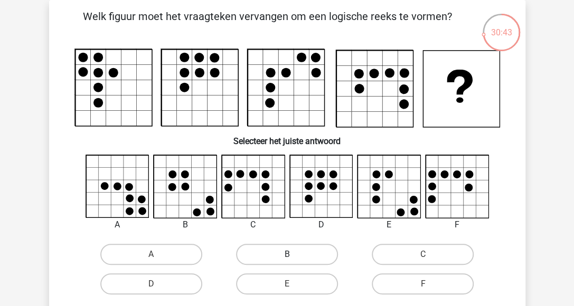
click at [253, 259] on label "B" at bounding box center [287, 254] width 102 height 21
click at [287, 259] on input "B" at bounding box center [290, 257] width 7 height 7
radio input "true"
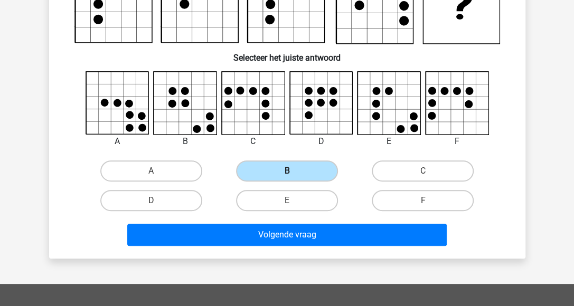
scroll to position [154, 0]
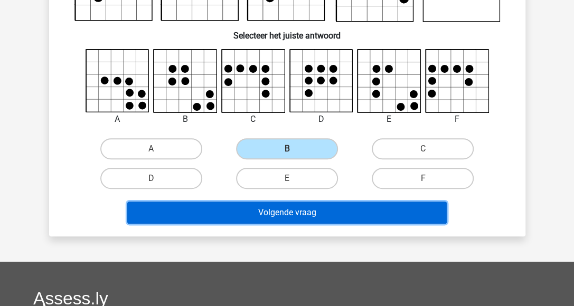
click at [275, 211] on button "Volgende vraag" at bounding box center [286, 213] width 319 height 22
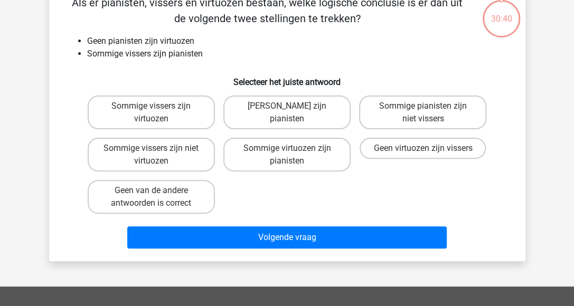
scroll to position [49, 0]
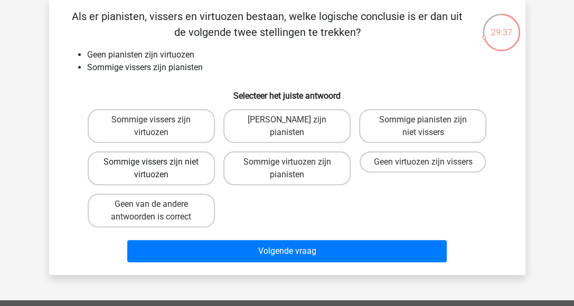
click at [165, 163] on label "Sommige vissers zijn niet virtuozen" at bounding box center [151, 168] width 127 height 34
click at [158, 163] on input "Sommige vissers zijn niet virtuozen" at bounding box center [154, 165] width 7 height 7
radio input "true"
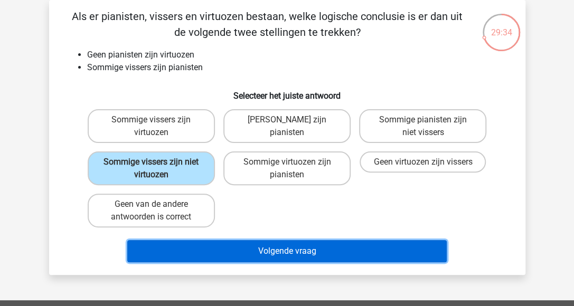
click at [164, 247] on button "Volgende vraag" at bounding box center [286, 251] width 319 height 22
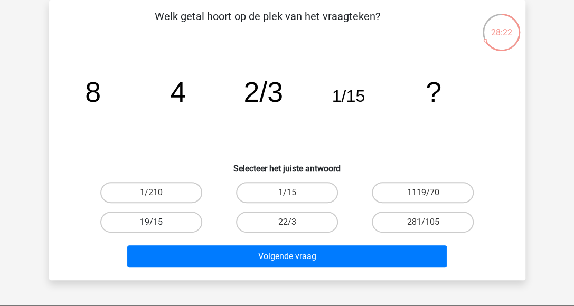
click at [154, 220] on label "19/15" at bounding box center [151, 222] width 102 height 21
click at [154, 222] on input "19/15" at bounding box center [154, 225] width 7 height 7
radio input "true"
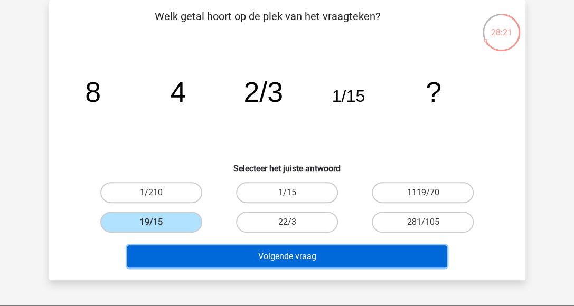
click at [180, 262] on button "Volgende vraag" at bounding box center [286, 256] width 319 height 22
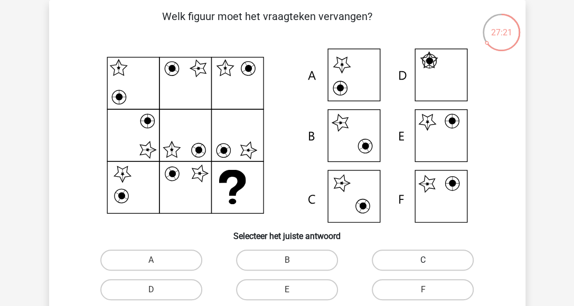
click at [436, 259] on label "C" at bounding box center [423, 260] width 102 height 21
click at [430, 260] on input "C" at bounding box center [426, 263] width 7 height 7
radio input "true"
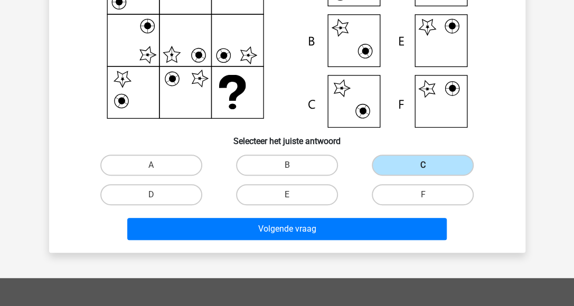
scroll to position [154, 0]
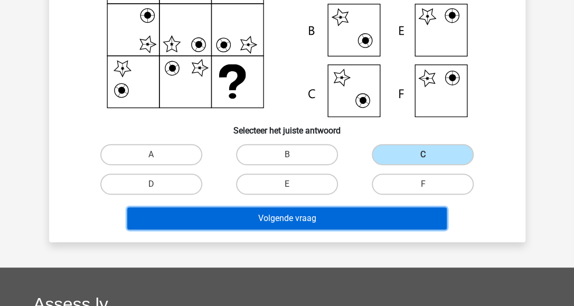
click at [280, 225] on button "Volgende vraag" at bounding box center [286, 218] width 319 height 22
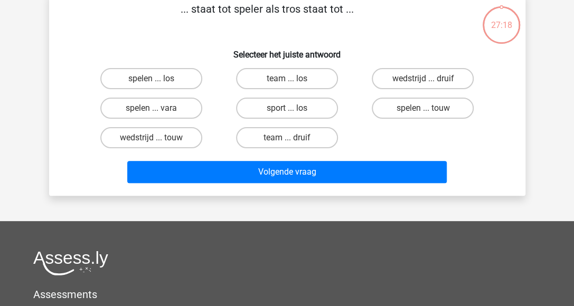
scroll to position [49, 0]
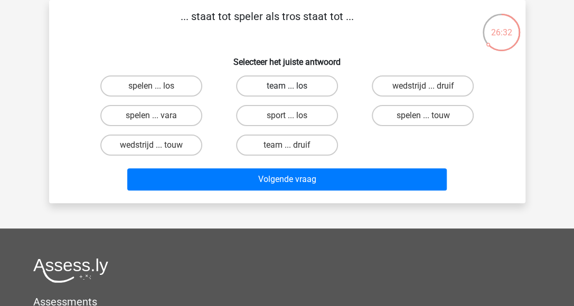
click at [247, 86] on label "team ... los" at bounding box center [287, 85] width 102 height 21
click at [287, 86] on input "team ... los" at bounding box center [290, 89] width 7 height 7
radio input "true"
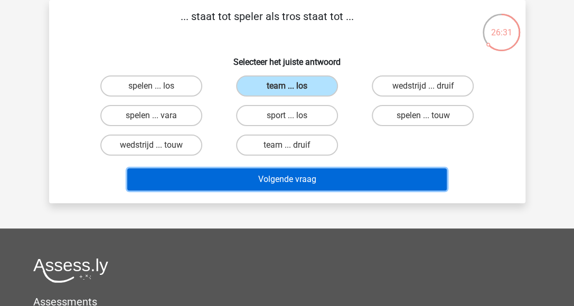
click at [254, 172] on button "Volgende vraag" at bounding box center [286, 179] width 319 height 22
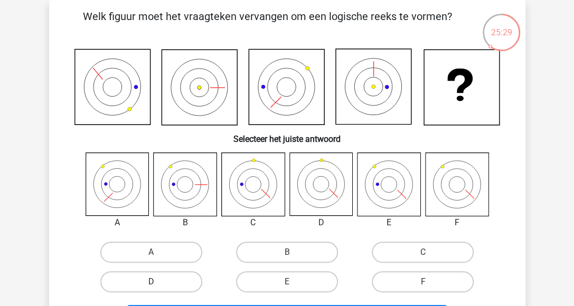
click at [147, 276] on label "D" at bounding box center [151, 281] width 102 height 21
click at [151, 282] on input "D" at bounding box center [154, 285] width 7 height 7
radio input "true"
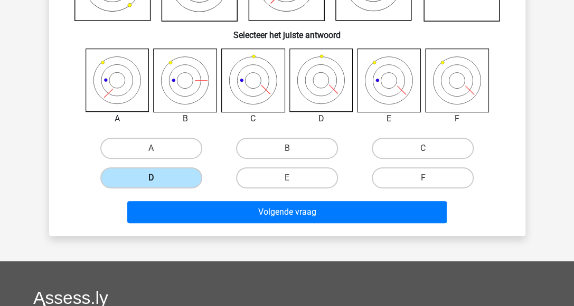
scroll to position [154, 0]
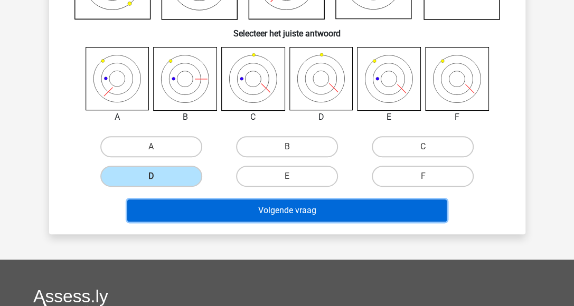
click at [232, 207] on button "Volgende vraag" at bounding box center [286, 210] width 319 height 22
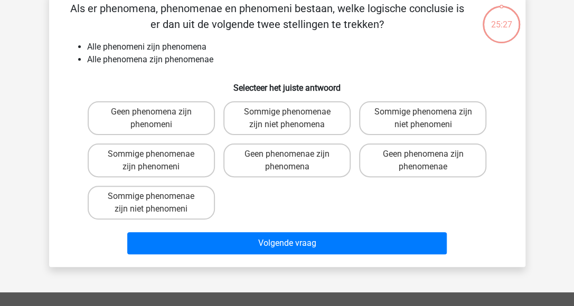
scroll to position [49, 0]
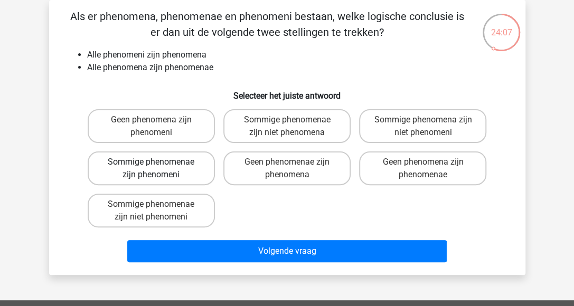
click at [187, 172] on label "Sommige phenomenae zijn phenomeni" at bounding box center [151, 168] width 127 height 34
click at [158, 169] on input "Sommige phenomenae zijn phenomeni" at bounding box center [154, 165] width 7 height 7
radio input "true"
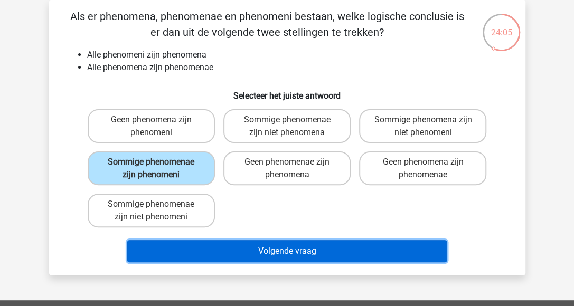
click at [206, 257] on button "Volgende vraag" at bounding box center [286, 251] width 319 height 22
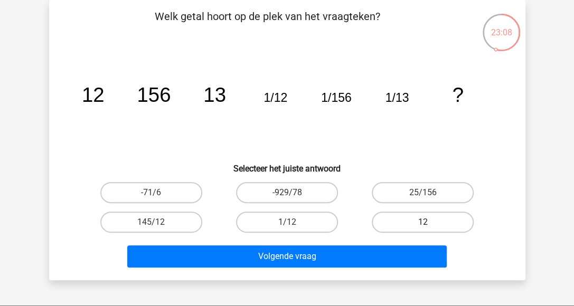
click at [434, 222] on label "12" at bounding box center [423, 222] width 102 height 21
click at [430, 222] on input "12" at bounding box center [426, 225] width 7 height 7
radio input "true"
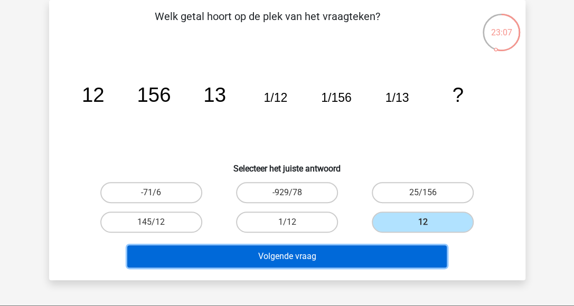
click at [359, 262] on button "Volgende vraag" at bounding box center [286, 256] width 319 height 22
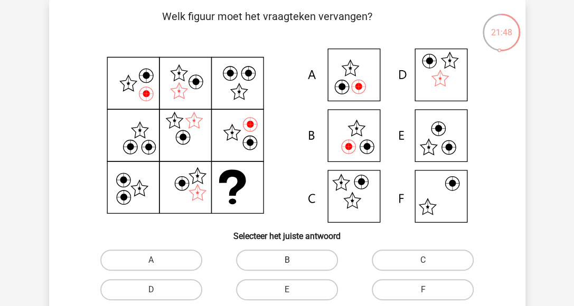
click at [262, 260] on label "B" at bounding box center [287, 260] width 102 height 21
click at [287, 260] on input "B" at bounding box center [290, 263] width 7 height 7
radio input "true"
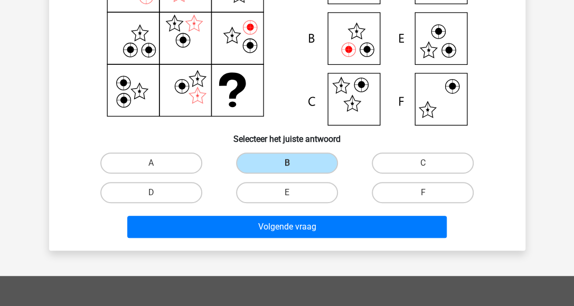
scroll to position [154, 0]
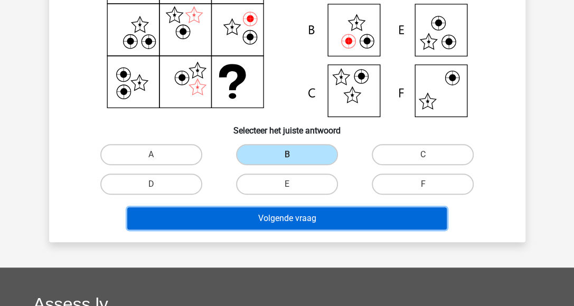
click at [289, 214] on button "Volgende vraag" at bounding box center [286, 218] width 319 height 22
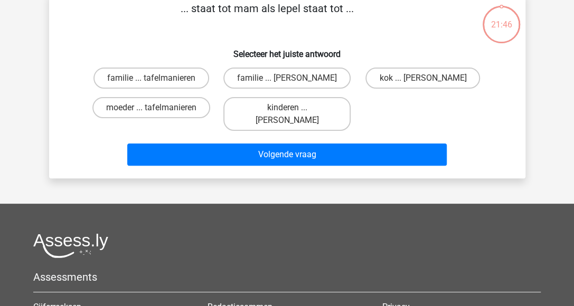
scroll to position [49, 0]
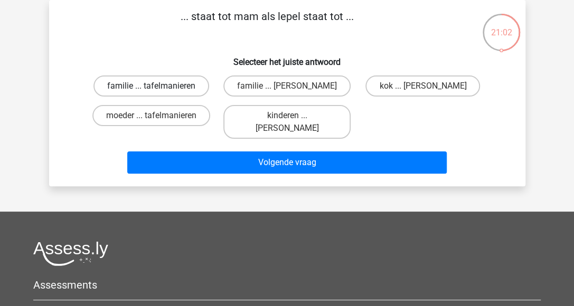
click at [144, 92] on label "familie ... tafelmanieren" at bounding box center [151, 85] width 116 height 21
click at [151, 92] on input "familie ... tafelmanieren" at bounding box center [154, 89] width 7 height 7
radio input "true"
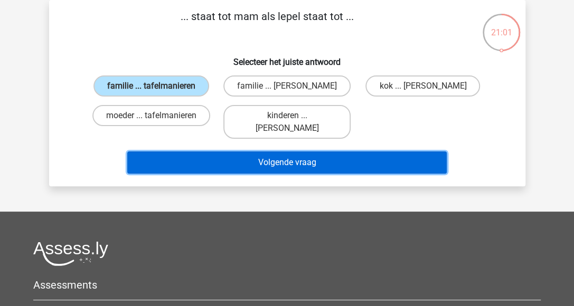
click at [183, 151] on button "Volgende vraag" at bounding box center [286, 162] width 319 height 22
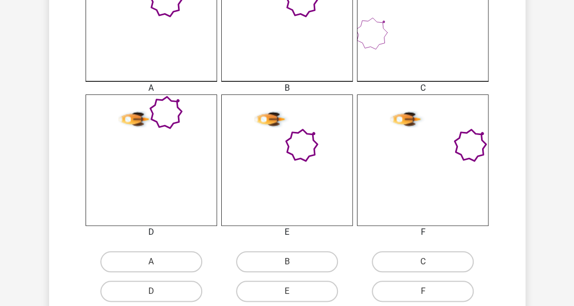
scroll to position [365, 0]
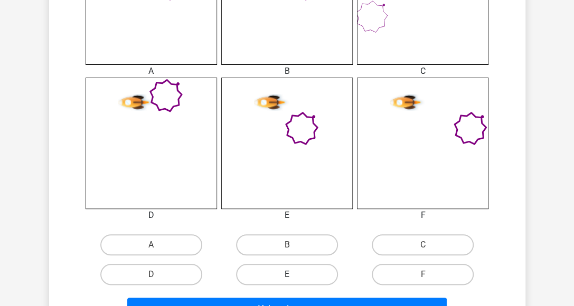
click at [279, 273] on label "E" at bounding box center [287, 274] width 102 height 21
click at [287, 274] on input "E" at bounding box center [290, 277] width 7 height 7
radio input "true"
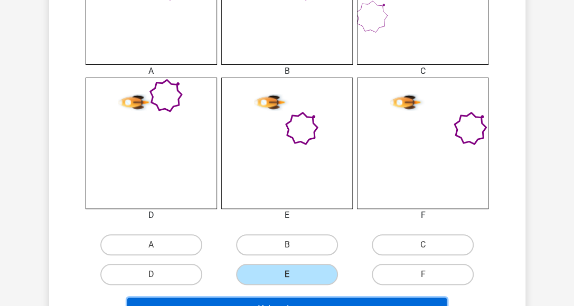
click at [276, 301] on button "Volgende vraag" at bounding box center [286, 309] width 319 height 22
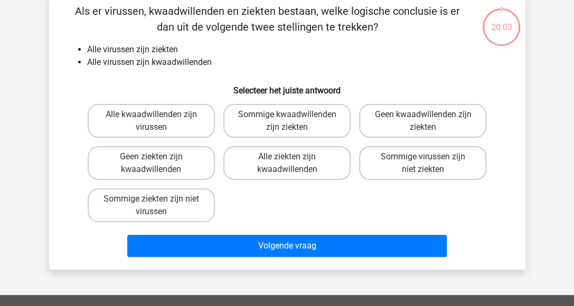
scroll to position [49, 0]
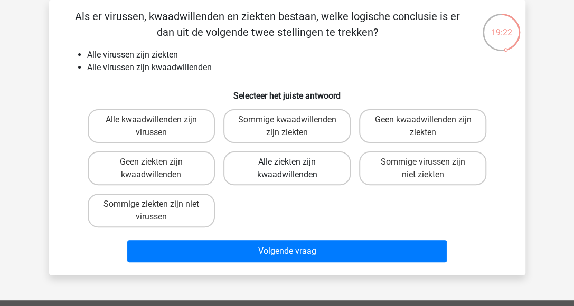
click at [326, 172] on label "Alle ziekten zijn kwaadwillenden" at bounding box center [286, 168] width 127 height 34
click at [293, 169] on input "Alle ziekten zijn kwaadwillenden" at bounding box center [290, 165] width 7 height 7
radio input "true"
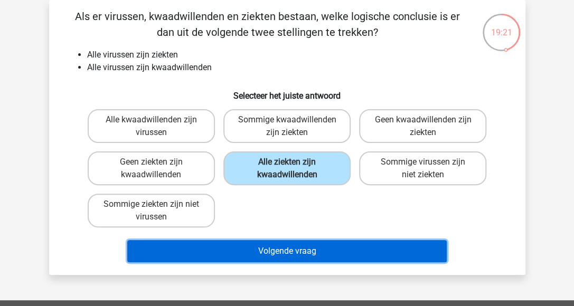
click at [289, 254] on button "Volgende vraag" at bounding box center [286, 251] width 319 height 22
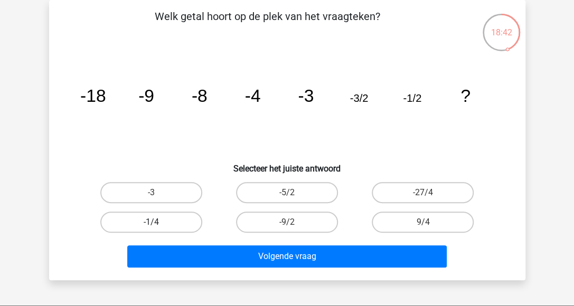
click at [139, 222] on label "-1/4" at bounding box center [151, 222] width 102 height 21
click at [151, 222] on input "-1/4" at bounding box center [154, 225] width 7 height 7
radio input "true"
click at [139, 222] on label "-1/4" at bounding box center [151, 222] width 102 height 21
click at [151, 222] on input "-1/4" at bounding box center [154, 225] width 7 height 7
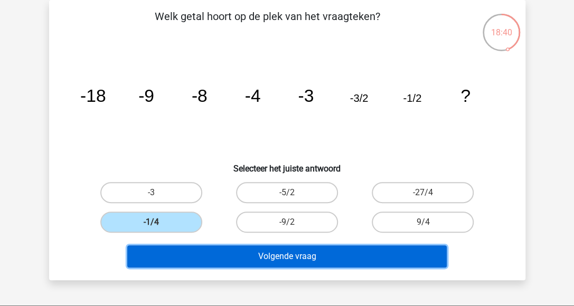
click at [191, 251] on button "Volgende vraag" at bounding box center [286, 256] width 319 height 22
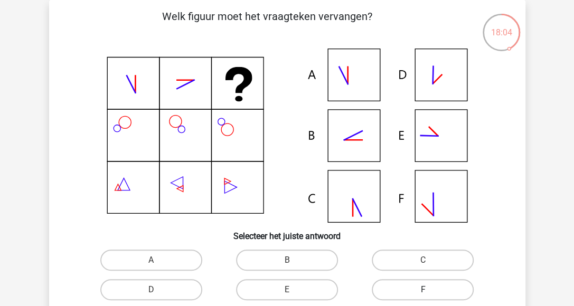
click at [404, 288] on label "F" at bounding box center [423, 289] width 102 height 21
click at [423, 290] on input "F" at bounding box center [426, 293] width 7 height 7
radio input "true"
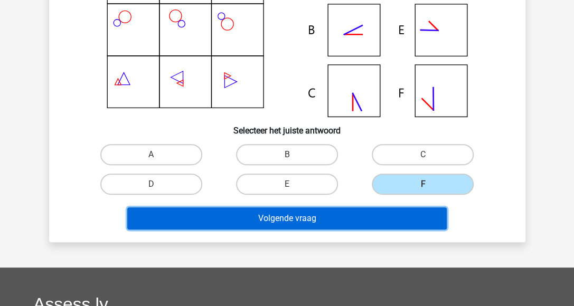
click at [352, 223] on button "Volgende vraag" at bounding box center [286, 218] width 319 height 22
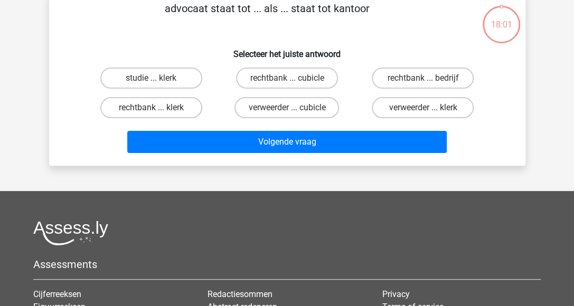
scroll to position [49, 0]
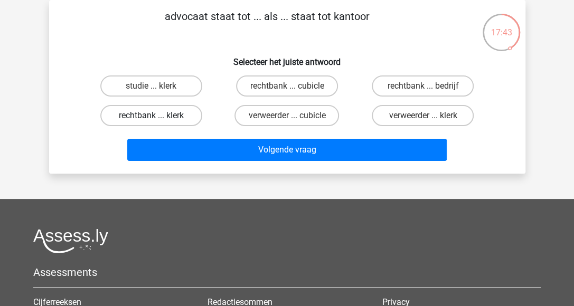
click at [140, 108] on label "rechtbank ... klerk" at bounding box center [151, 115] width 102 height 21
click at [151, 116] on input "rechtbank ... klerk" at bounding box center [154, 119] width 7 height 7
radio input "true"
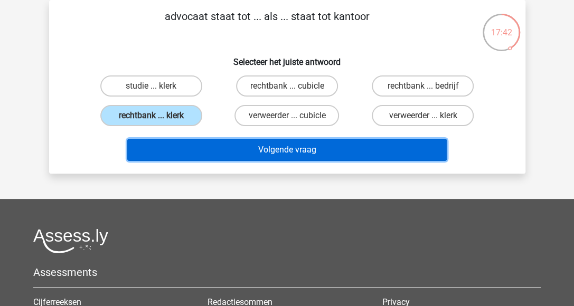
click at [161, 149] on button "Volgende vraag" at bounding box center [286, 150] width 319 height 22
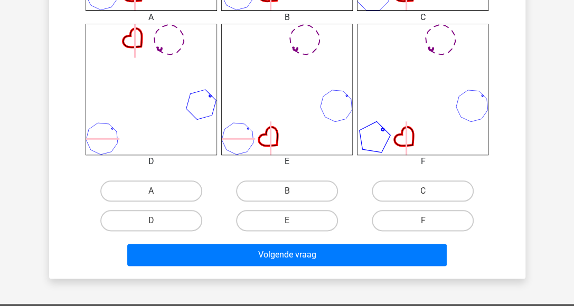
scroll to position [422, 0]
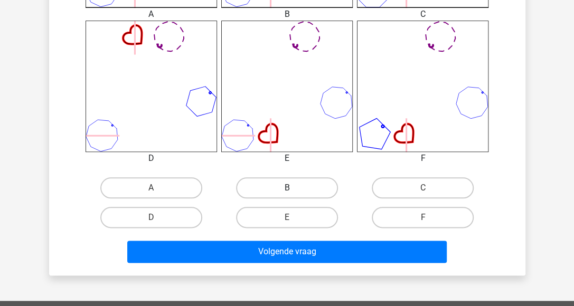
click at [290, 181] on label "B" at bounding box center [287, 187] width 102 height 21
click at [290, 188] on input "B" at bounding box center [290, 191] width 7 height 7
radio input "true"
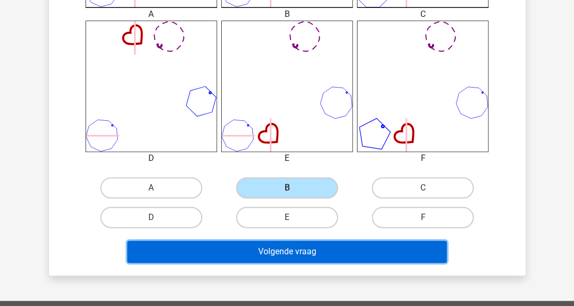
click at [258, 251] on button "Volgende vraag" at bounding box center [286, 252] width 319 height 22
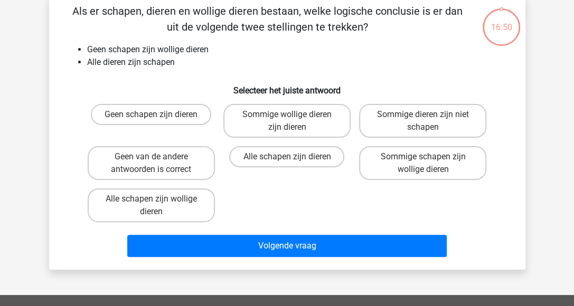
scroll to position [49, 0]
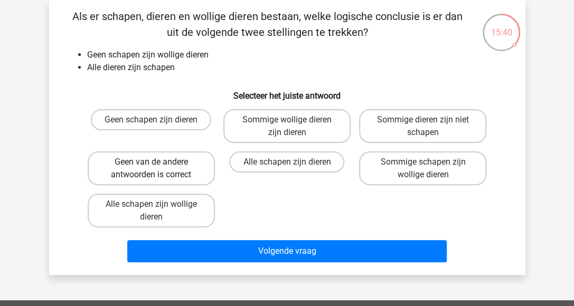
click at [165, 163] on label "Geen van de andere antwoorden is correct" at bounding box center [151, 168] width 127 height 34
click at [158, 163] on input "Geen van de andere antwoorden is correct" at bounding box center [154, 165] width 7 height 7
radio input "true"
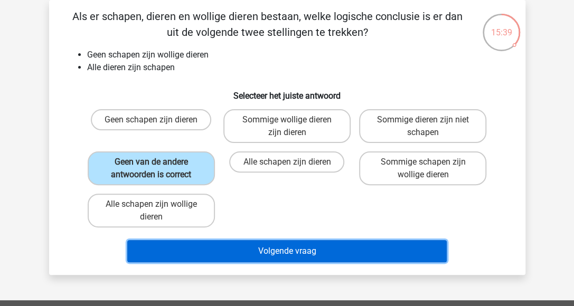
click at [225, 249] on button "Volgende vraag" at bounding box center [286, 251] width 319 height 22
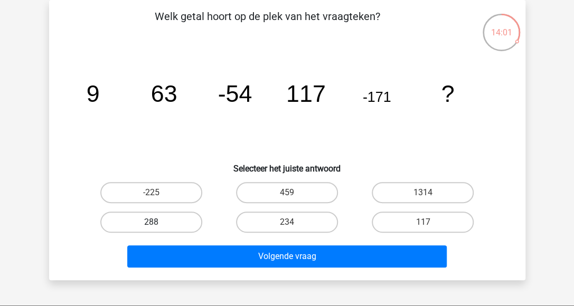
click at [148, 221] on label "288" at bounding box center [151, 222] width 102 height 21
click at [151, 222] on input "288" at bounding box center [154, 225] width 7 height 7
radio input "true"
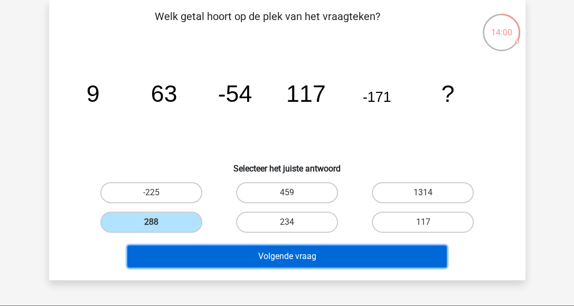
click at [154, 253] on button "Volgende vraag" at bounding box center [286, 256] width 319 height 22
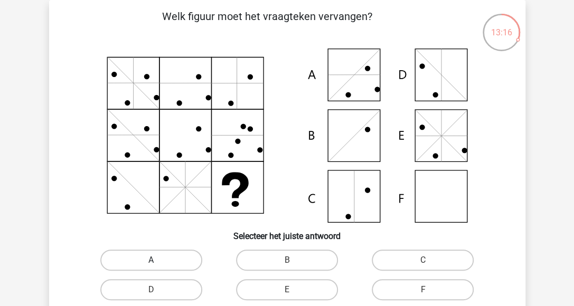
click at [131, 263] on label "A" at bounding box center [151, 260] width 102 height 21
click at [151, 263] on input "A" at bounding box center [154, 263] width 7 height 7
radio input "true"
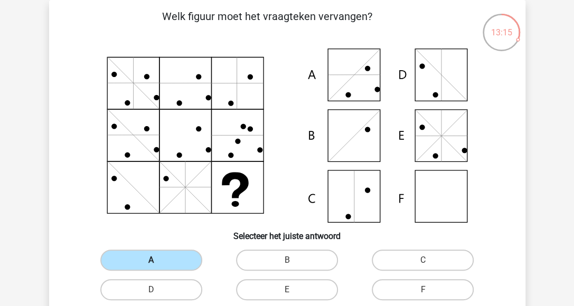
scroll to position [101, 0]
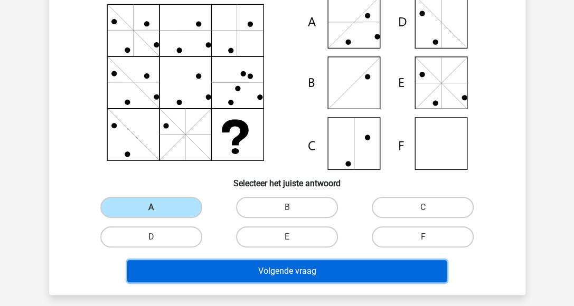
click at [185, 270] on button "Volgende vraag" at bounding box center [286, 271] width 319 height 22
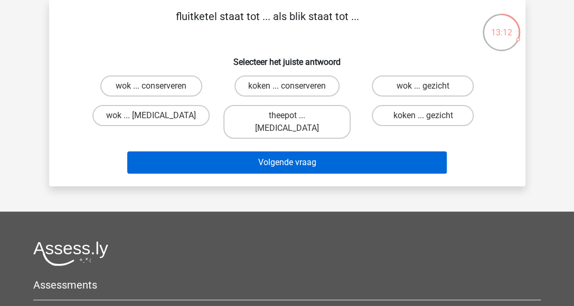
scroll to position [0, 0]
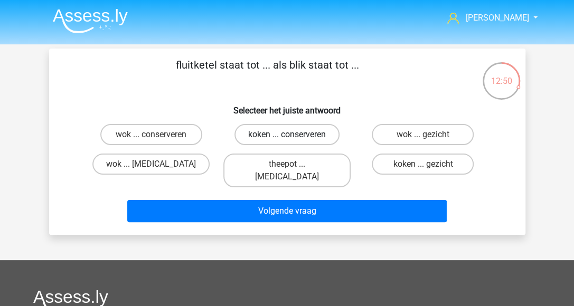
click at [282, 131] on label "koken ... conserveren" at bounding box center [286, 134] width 105 height 21
click at [287, 135] on input "koken ... conserveren" at bounding box center [290, 138] width 7 height 7
radio input "true"
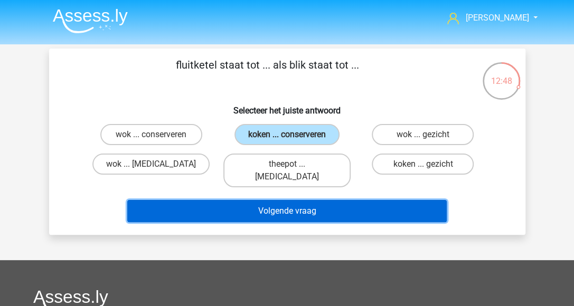
click at [260, 204] on button "Volgende vraag" at bounding box center [286, 211] width 319 height 22
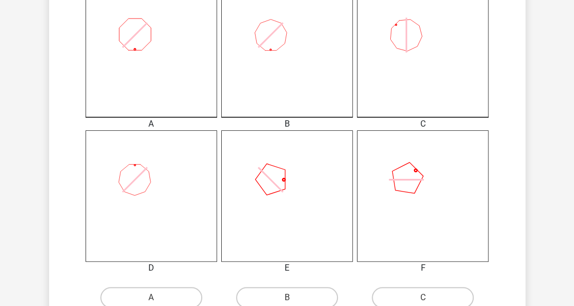
scroll to position [365, 0]
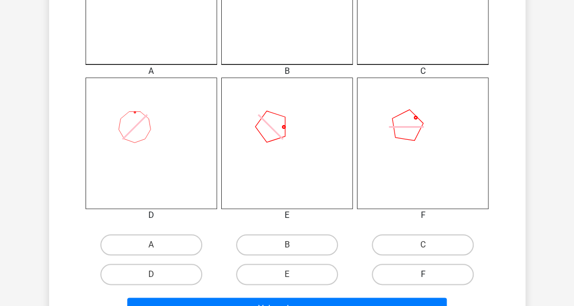
click at [398, 274] on label "F" at bounding box center [423, 274] width 102 height 21
click at [423, 274] on input "F" at bounding box center [426, 277] width 7 height 7
radio input "true"
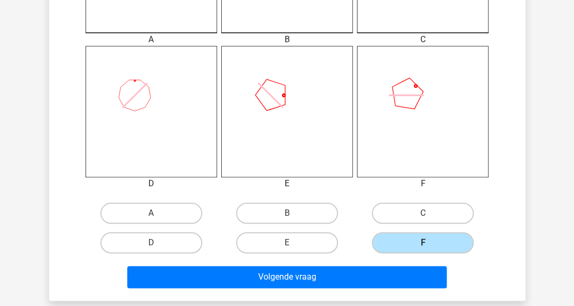
scroll to position [418, 0]
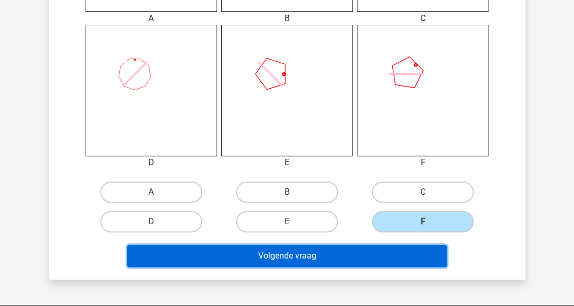
click at [384, 256] on button "Volgende vraag" at bounding box center [286, 256] width 319 height 22
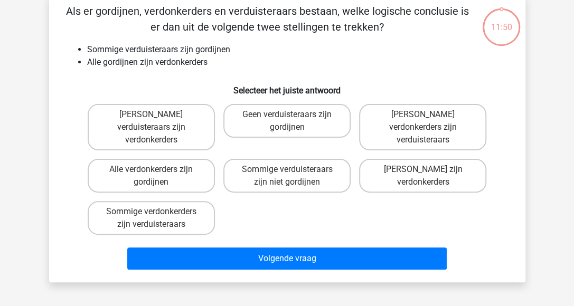
scroll to position [49, 0]
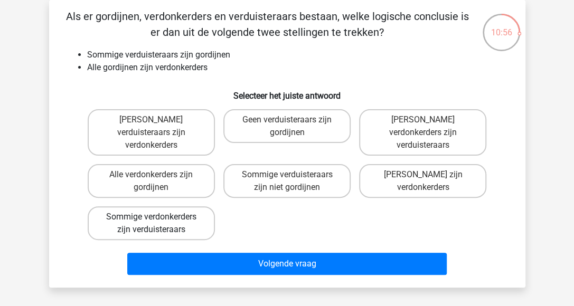
click at [177, 206] on label "Sommige verdonkerders zijn verduisteraars" at bounding box center [151, 223] width 127 height 34
click at [158, 217] on input "Sommige verdonkerders zijn verduisteraars" at bounding box center [154, 220] width 7 height 7
radio input "true"
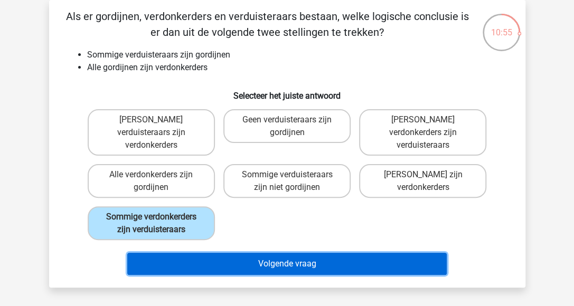
click at [195, 253] on button "Volgende vraag" at bounding box center [286, 264] width 319 height 22
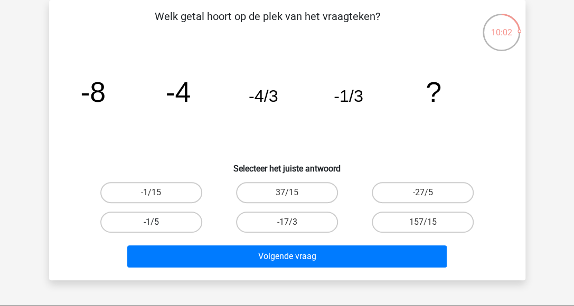
click at [117, 218] on label "-1/5" at bounding box center [151, 222] width 102 height 21
click at [151, 222] on input "-1/5" at bounding box center [154, 225] width 7 height 7
radio input "true"
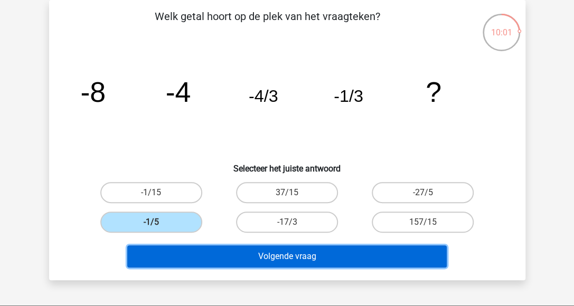
click at [183, 255] on button "Volgende vraag" at bounding box center [286, 256] width 319 height 22
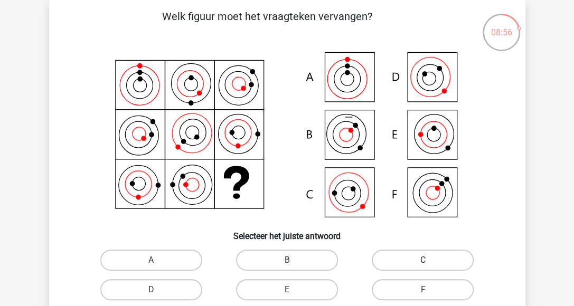
click at [408, 259] on label "C" at bounding box center [423, 260] width 102 height 21
click at [423, 260] on input "C" at bounding box center [426, 263] width 7 height 7
radio input "true"
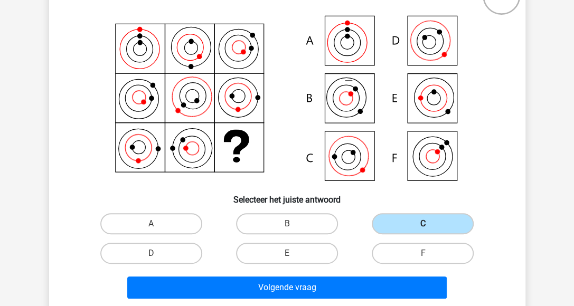
scroll to position [154, 0]
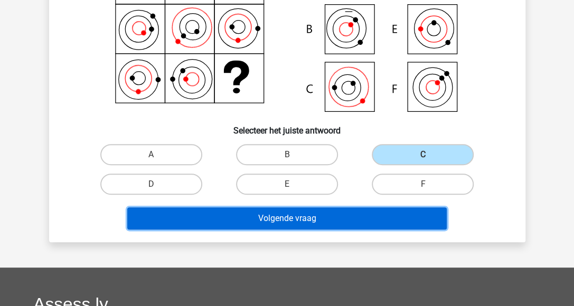
click at [310, 220] on button "Volgende vraag" at bounding box center [286, 218] width 319 height 22
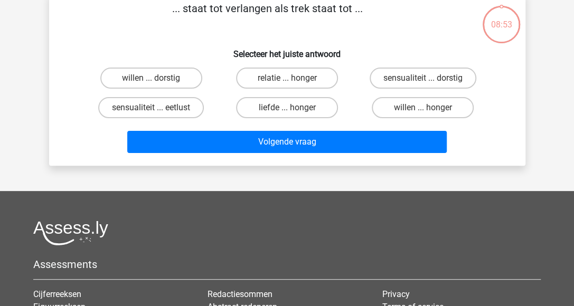
scroll to position [49, 0]
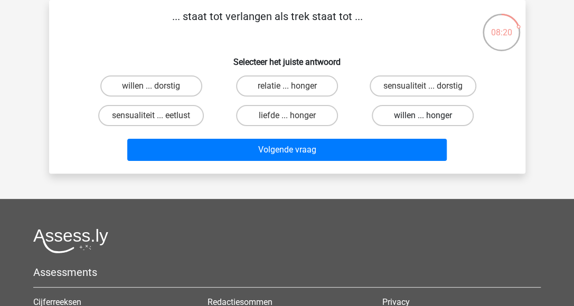
click at [431, 121] on label "willen ... honger" at bounding box center [423, 115] width 102 height 21
click at [430, 121] on input "willen ... honger" at bounding box center [426, 119] width 7 height 7
radio input "true"
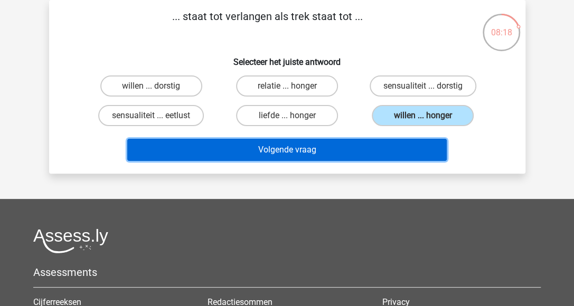
click at [389, 149] on button "Volgende vraag" at bounding box center [286, 150] width 319 height 22
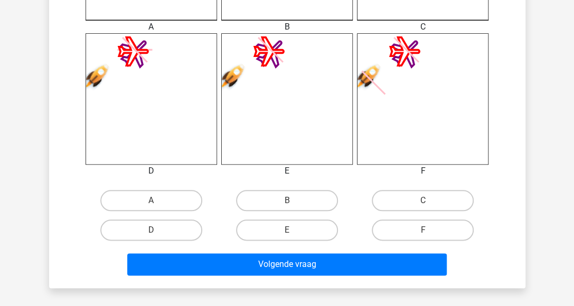
scroll to position [471, 0]
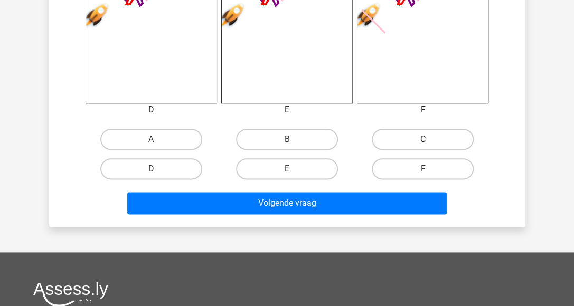
click at [407, 136] on label "C" at bounding box center [423, 139] width 102 height 21
click at [423, 139] on input "C" at bounding box center [426, 142] width 7 height 7
radio input "true"
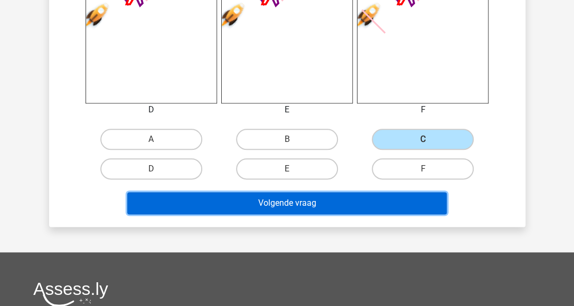
click at [354, 205] on button "Volgende vraag" at bounding box center [286, 203] width 319 height 22
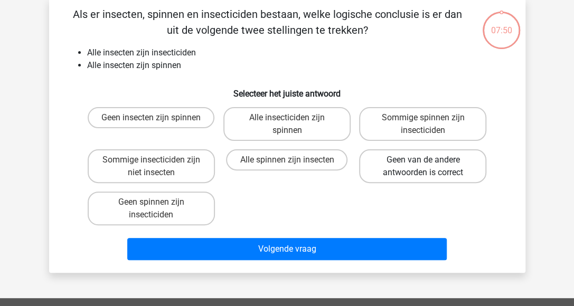
scroll to position [49, 0]
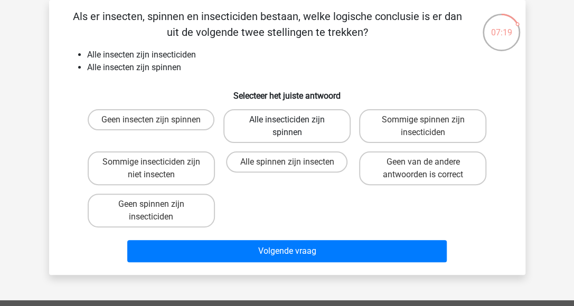
click at [265, 129] on label "Alle insecticiden zijn spinnen" at bounding box center [286, 126] width 127 height 34
click at [287, 127] on input "Alle insecticiden zijn spinnen" at bounding box center [290, 123] width 7 height 7
radio input "true"
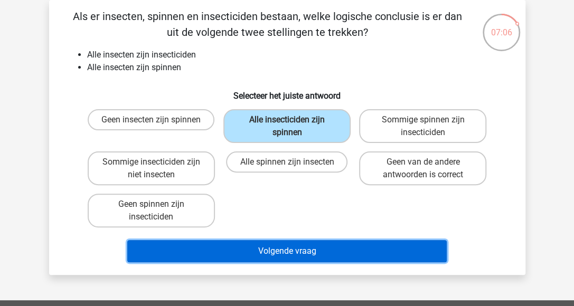
click at [207, 250] on button "Volgende vraag" at bounding box center [286, 251] width 319 height 22
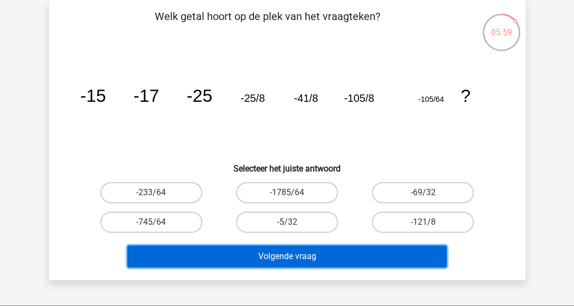
click at [349, 255] on button "Volgende vraag" at bounding box center [286, 256] width 319 height 22
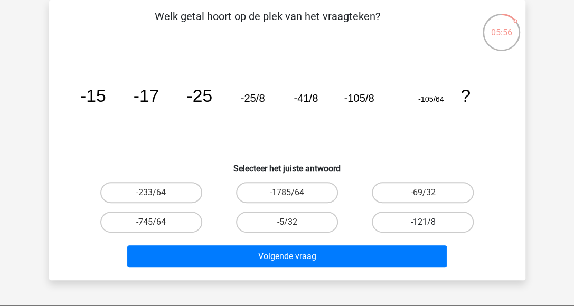
click at [401, 220] on label "-121/8" at bounding box center [423, 222] width 102 height 21
click at [423, 222] on input "-121/8" at bounding box center [426, 225] width 7 height 7
radio input "true"
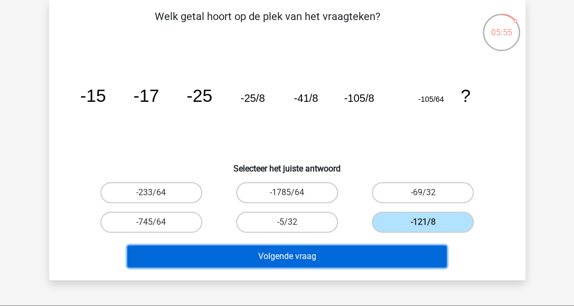
click at [331, 256] on button "Volgende vraag" at bounding box center [286, 256] width 319 height 22
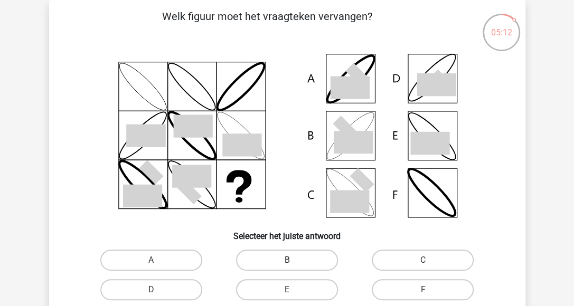
click at [284, 259] on label "B" at bounding box center [287, 260] width 102 height 21
click at [287, 260] on input "B" at bounding box center [290, 263] width 7 height 7
radio input "true"
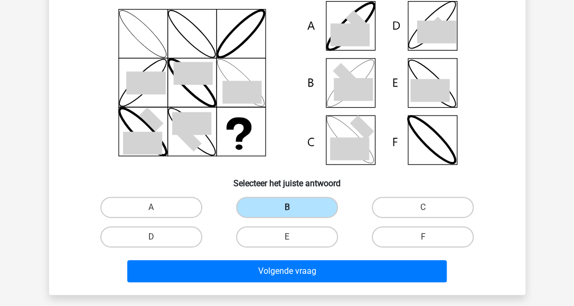
scroll to position [154, 0]
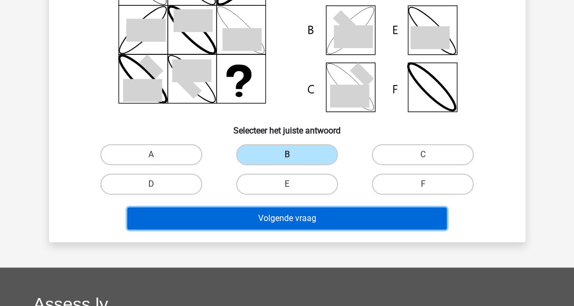
click at [285, 222] on button "Volgende vraag" at bounding box center [286, 218] width 319 height 22
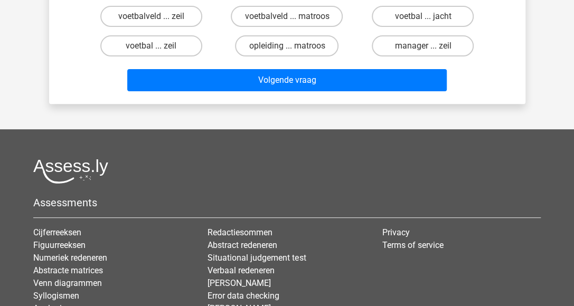
scroll to position [49, 0]
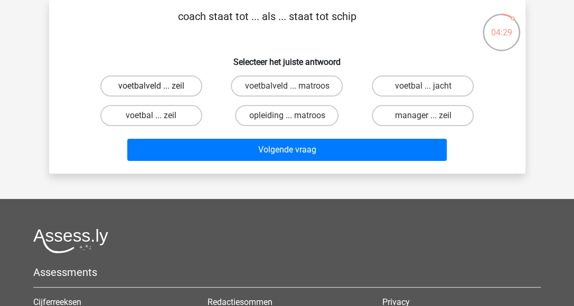
click at [164, 82] on label "voetbalveld ... zeil" at bounding box center [151, 85] width 102 height 21
click at [158, 86] on input "voetbalveld ... zeil" at bounding box center [154, 89] width 7 height 7
radio input "true"
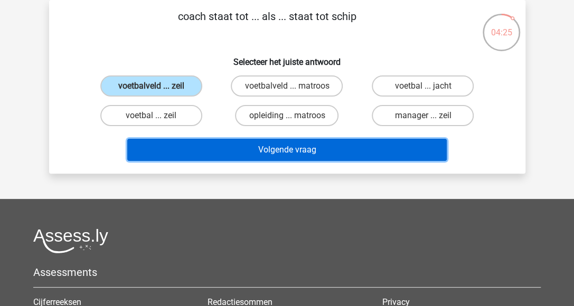
click at [229, 145] on button "Volgende vraag" at bounding box center [286, 150] width 319 height 22
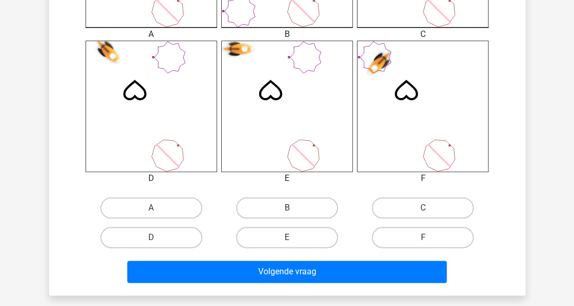
scroll to position [418, 0]
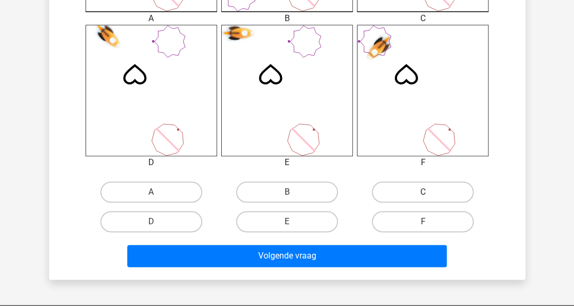
click at [387, 193] on label "C" at bounding box center [423, 192] width 102 height 21
click at [423, 193] on input "C" at bounding box center [426, 195] width 7 height 7
radio input "true"
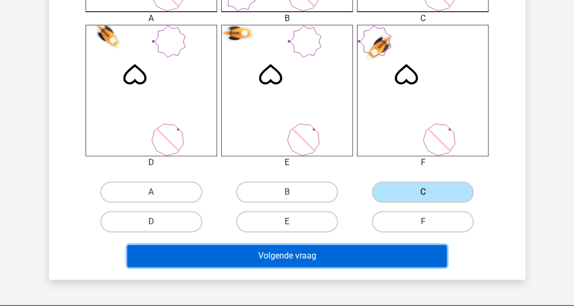
click at [357, 255] on button "Volgende vraag" at bounding box center [286, 256] width 319 height 22
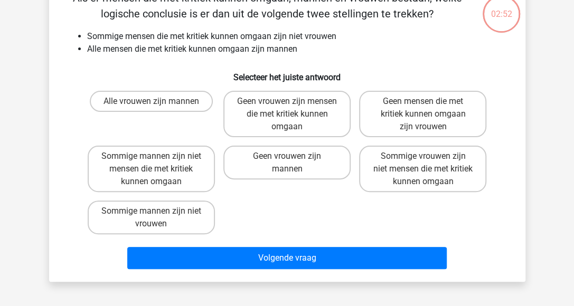
scroll to position [49, 0]
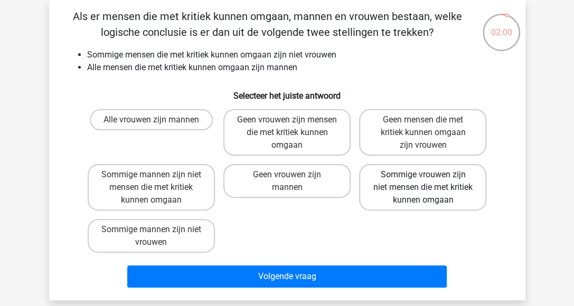
click at [417, 192] on label "Sommige vrouwen zijn niet mensen die met kritiek kunnen omgaan" at bounding box center [422, 187] width 127 height 46
click at [423, 182] on input "Sommige vrouwen zijn niet mensen die met kritiek kunnen omgaan" at bounding box center [426, 178] width 7 height 7
radio input "true"
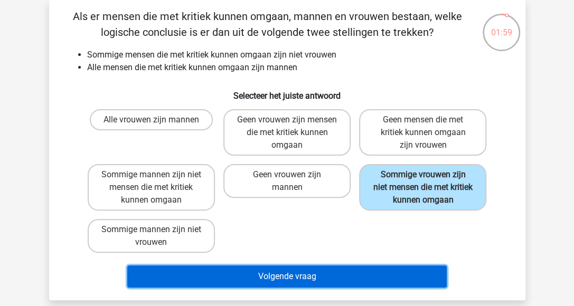
click at [344, 273] on button "Volgende vraag" at bounding box center [286, 276] width 319 height 22
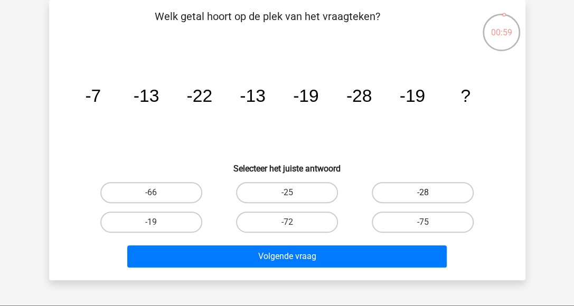
click at [415, 198] on label "-28" at bounding box center [423, 192] width 102 height 21
click at [423, 198] on input "-28" at bounding box center [426, 196] width 7 height 7
radio input "true"
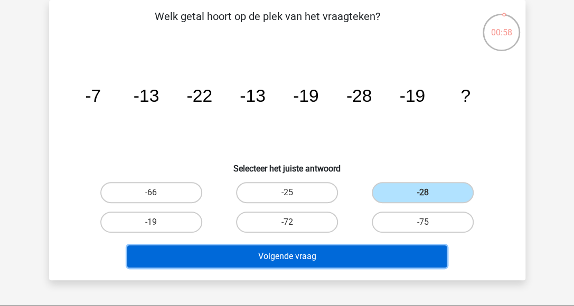
click at [344, 253] on button "Volgende vraag" at bounding box center [286, 256] width 319 height 22
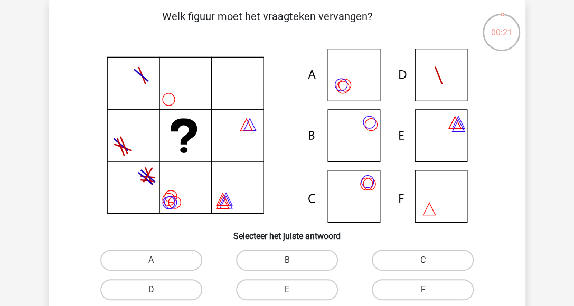
click at [409, 259] on label "C" at bounding box center [423, 260] width 102 height 21
click at [423, 260] on input "C" at bounding box center [426, 263] width 7 height 7
radio input "true"
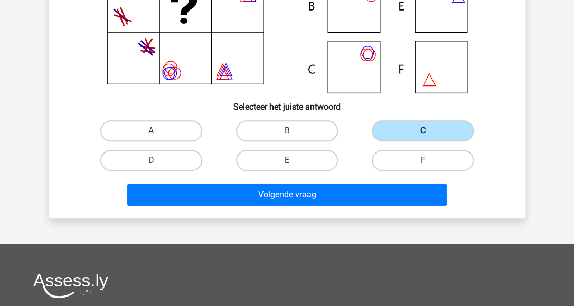
scroll to position [207, 0]
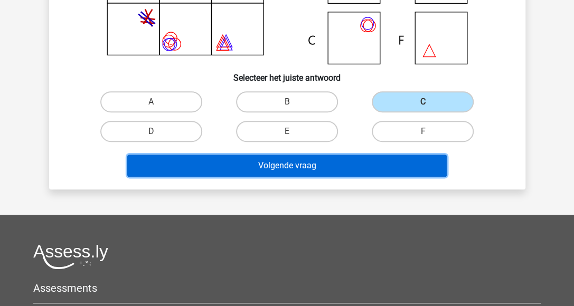
click at [308, 164] on button "Volgende vraag" at bounding box center [286, 166] width 319 height 22
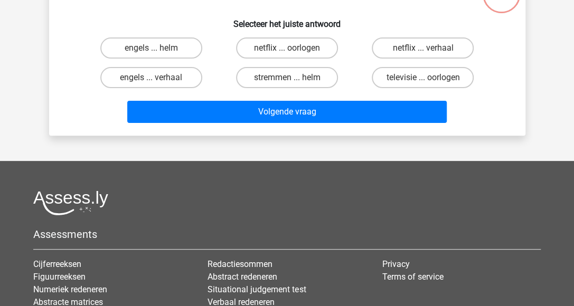
scroll to position [49, 0]
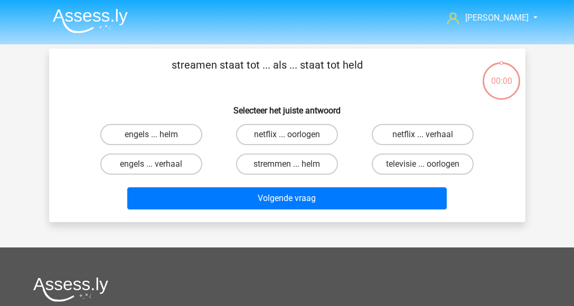
scroll to position [49, 0]
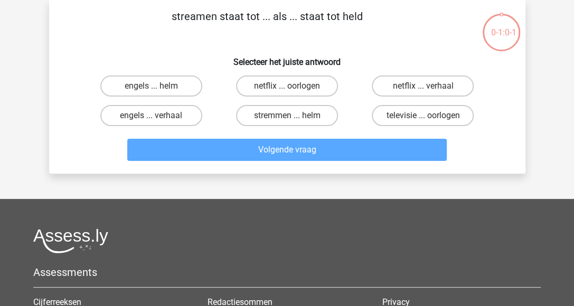
click at [272, 82] on label "netflix ... oorlogen" at bounding box center [287, 85] width 102 height 21
click at [287, 86] on input "netflix ... oorlogen" at bounding box center [290, 89] width 7 height 7
radio input "true"
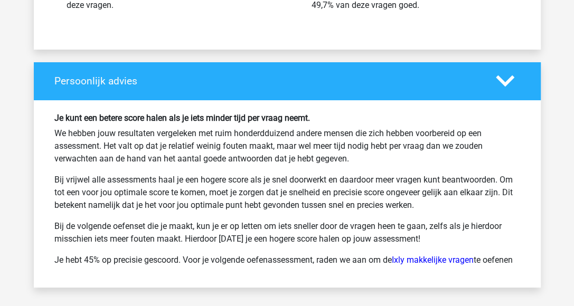
scroll to position [3430, 0]
